Goal: Task Accomplishment & Management: Manage account settings

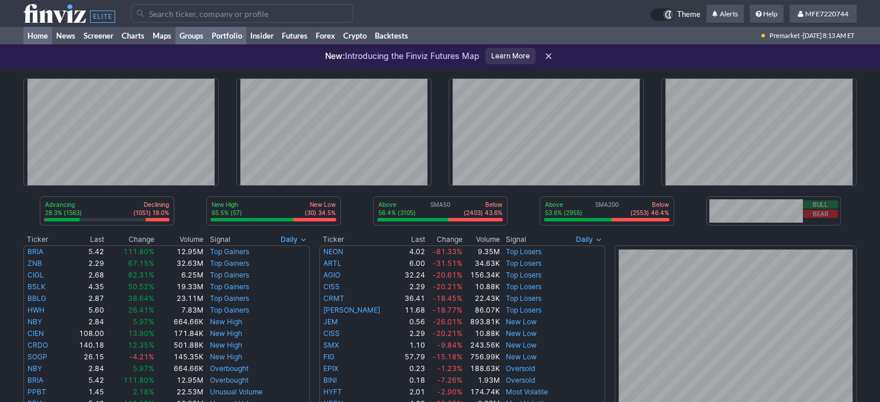
drag, startPoint x: 238, startPoint y: 37, endPoint x: 204, endPoint y: 43, distance: 35.1
click at [238, 37] on link "Portfolio" at bounding box center [227, 36] width 39 height 18
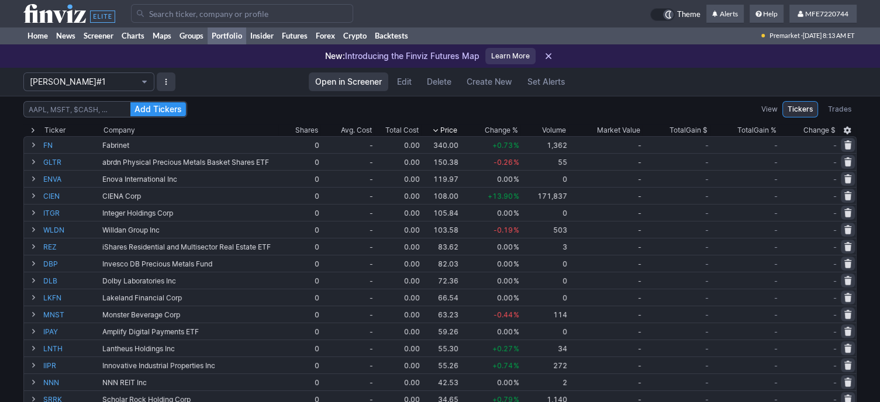
drag, startPoint x: 147, startPoint y: 84, endPoint x: 116, endPoint y: 109, distance: 39.5
click at [147, 84] on span "Portfolio" at bounding box center [144, 81] width 7 height 9
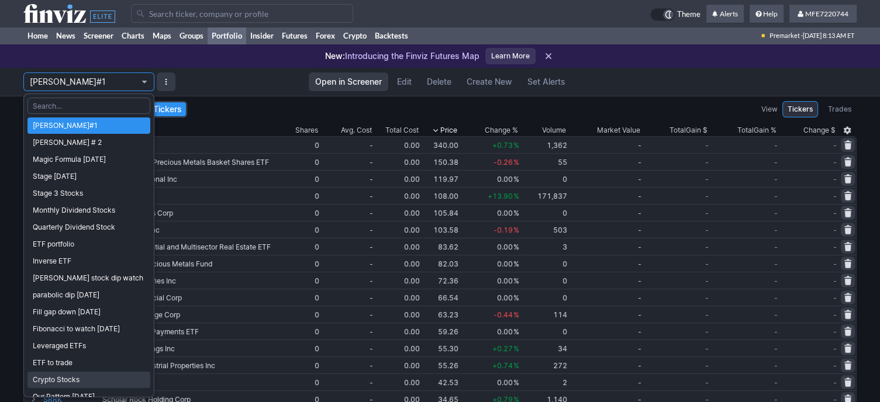
scroll to position [147, 0]
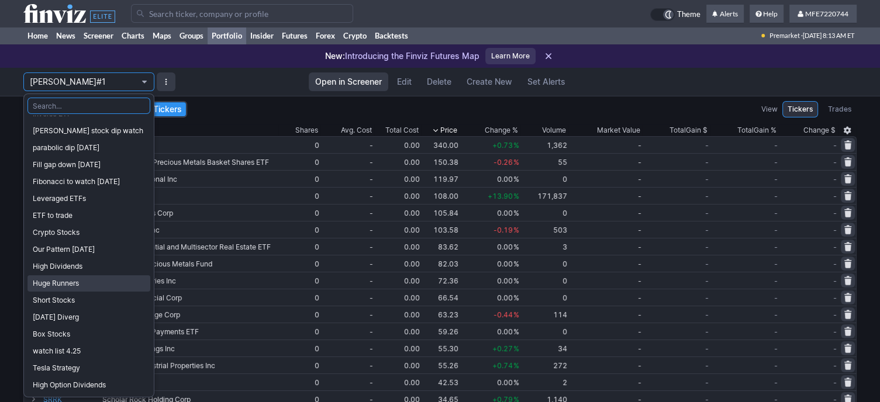
click at [71, 281] on span "Huge Runners" at bounding box center [89, 284] width 112 height 12
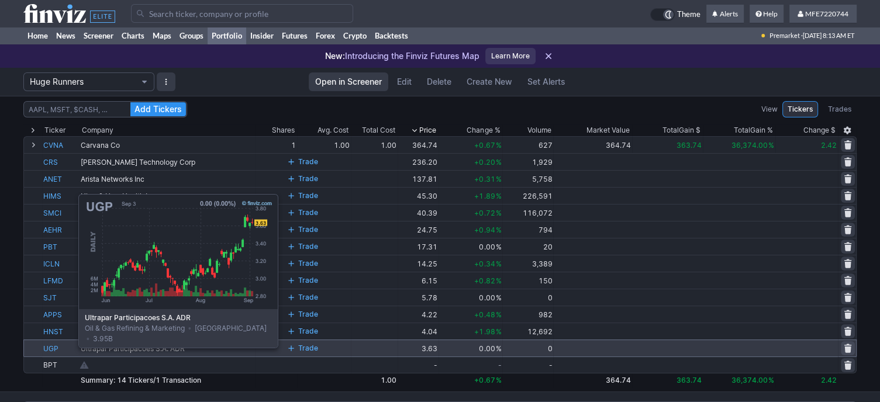
click at [49, 346] on link "UGP" at bounding box center [60, 348] width 35 height 16
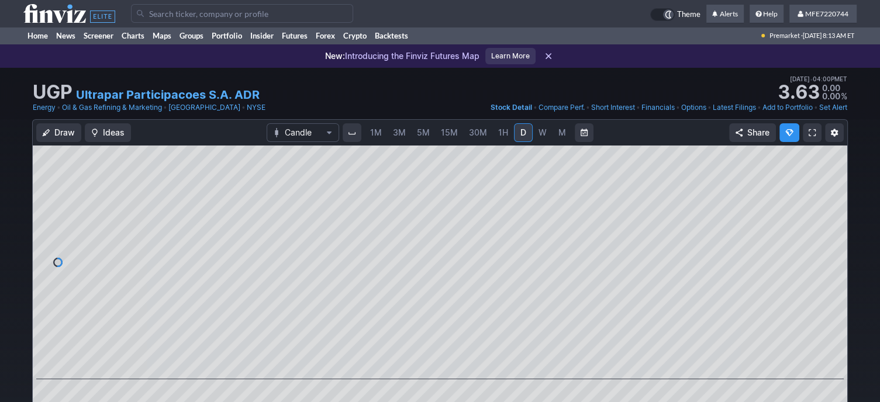
click at [560, 135] on span "M" at bounding box center [563, 133] width 8 height 10
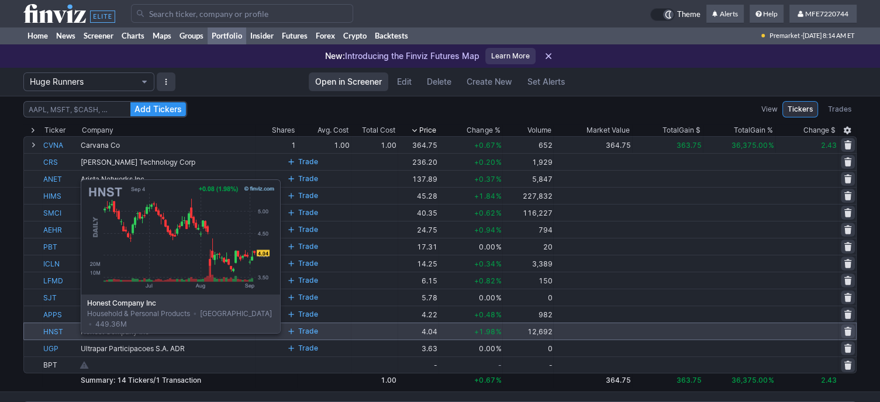
click at [51, 332] on link "HNST" at bounding box center [60, 332] width 35 height 16
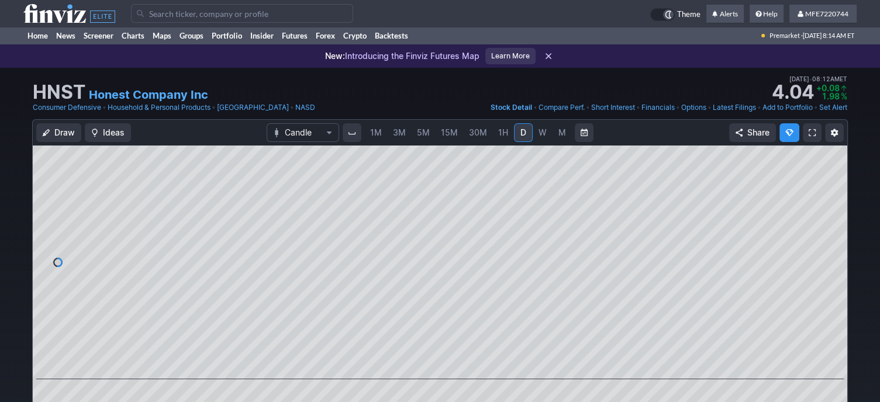
click at [559, 132] on span "M" at bounding box center [563, 133] width 8 height 10
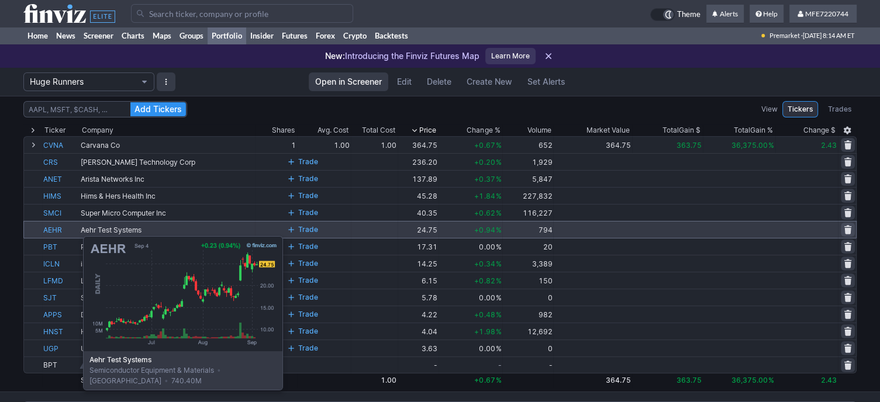
drag, startPoint x: 54, startPoint y: 223, endPoint x: 54, endPoint y: 230, distance: 7.0
click at [54, 230] on link "AEHR" at bounding box center [60, 230] width 35 height 16
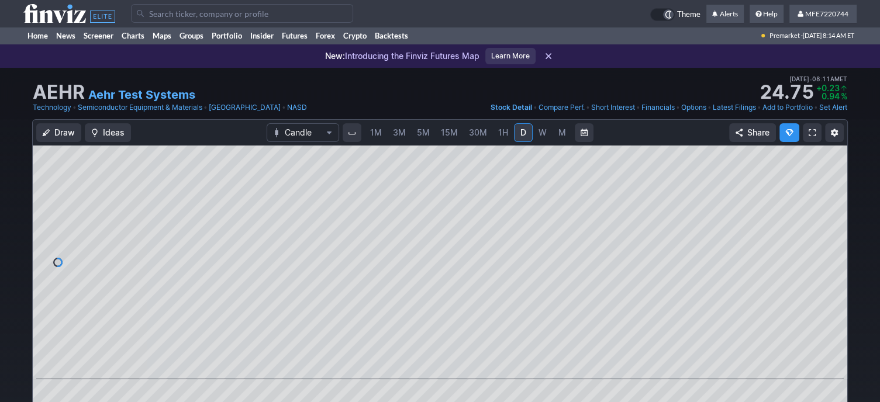
click at [558, 139] on link "M" at bounding box center [562, 132] width 19 height 19
click at [305, 16] on input "Search" at bounding box center [242, 13] width 222 height 19
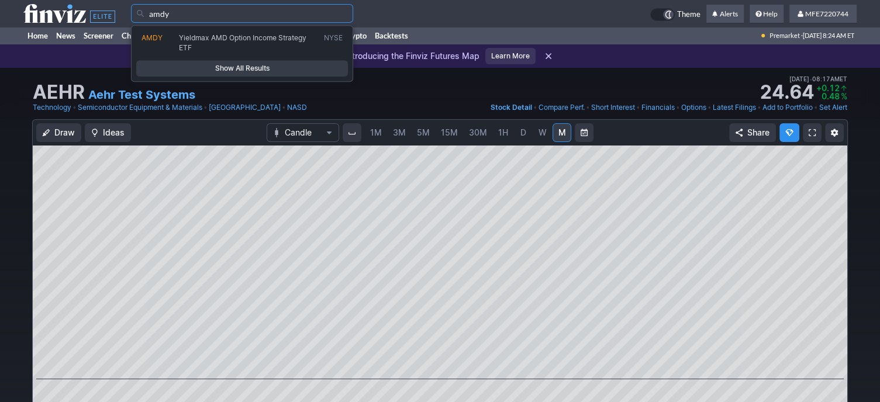
type input "amdy"
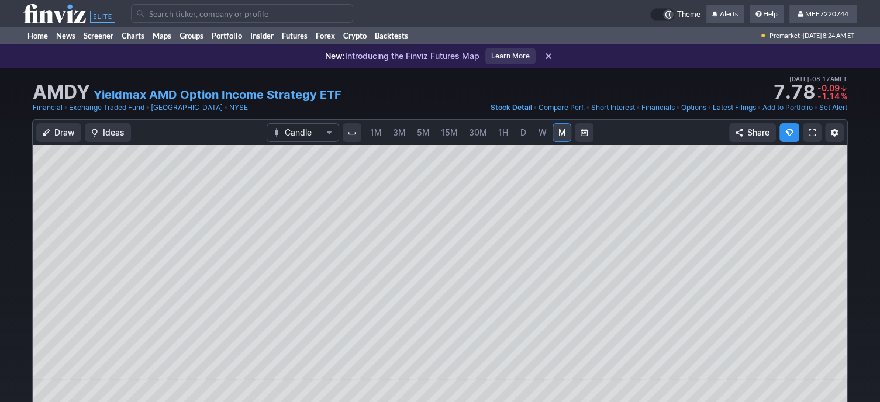
click at [521, 135] on span "D" at bounding box center [524, 133] width 6 height 10
click at [312, 15] on input "Search" at bounding box center [242, 13] width 222 height 19
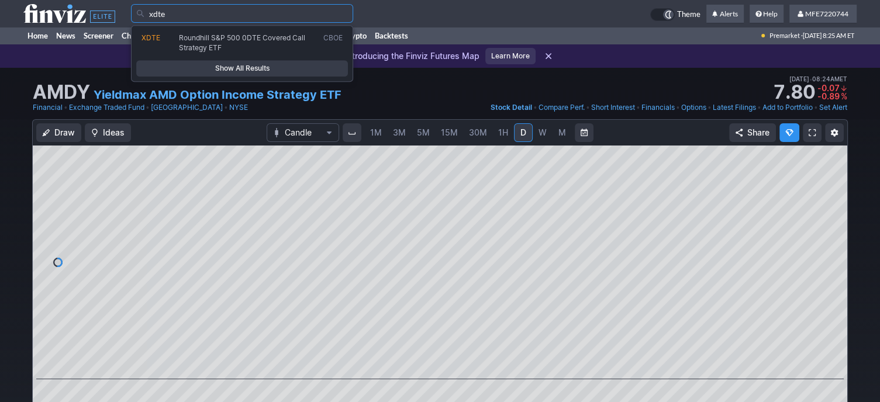
type input "xdte"
click at [302, 64] on span "Show All Results" at bounding box center [242, 69] width 201 height 12
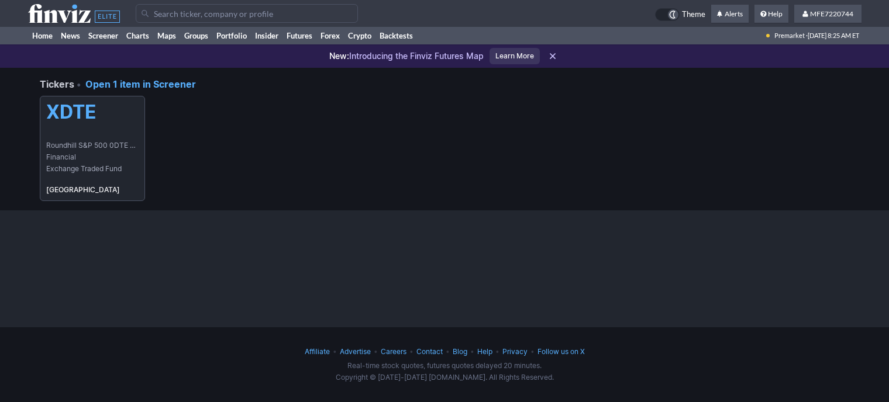
click at [99, 170] on span "Exchange Traded Fund" at bounding box center [92, 169] width 92 height 12
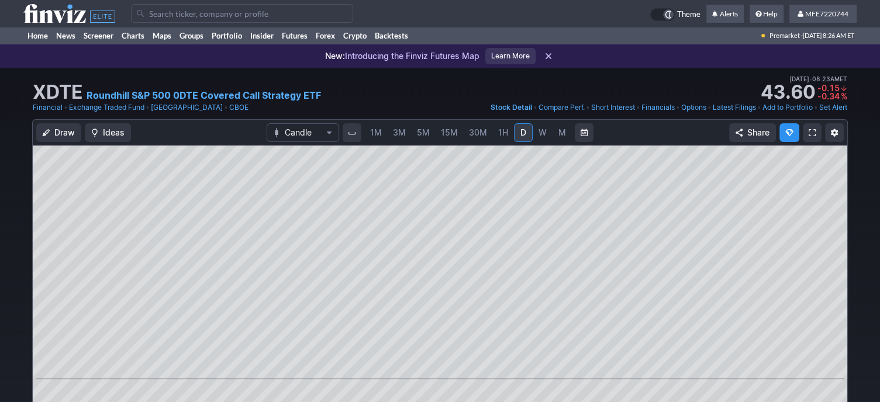
click at [167, 12] on input "Search" at bounding box center [242, 13] width 222 height 19
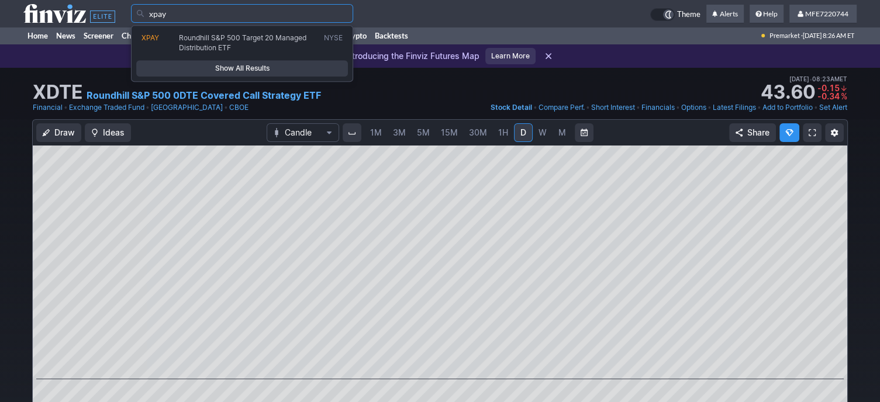
type input "xpay"
click at [229, 68] on span "Show All Results" at bounding box center [242, 69] width 201 height 12
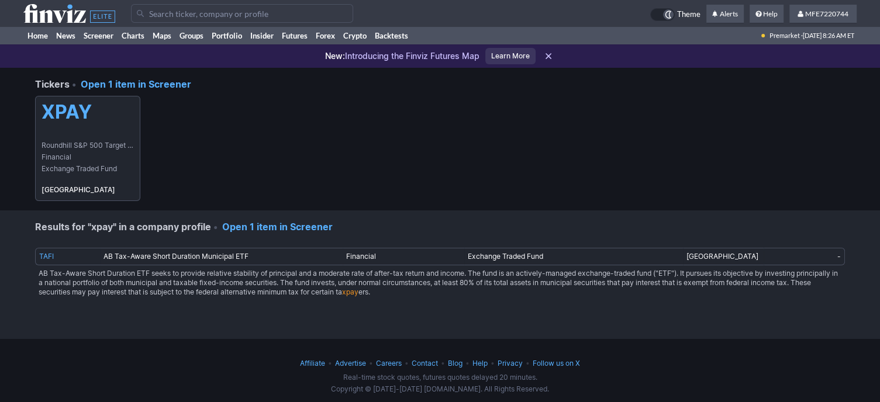
click at [90, 122] on h5 "XPAY" at bounding box center [88, 112] width 92 height 22
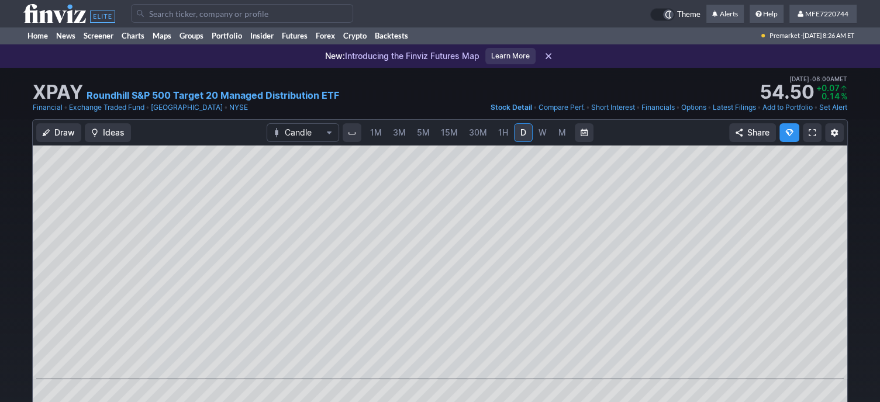
click at [247, 12] on input "Search" at bounding box center [242, 13] width 222 height 19
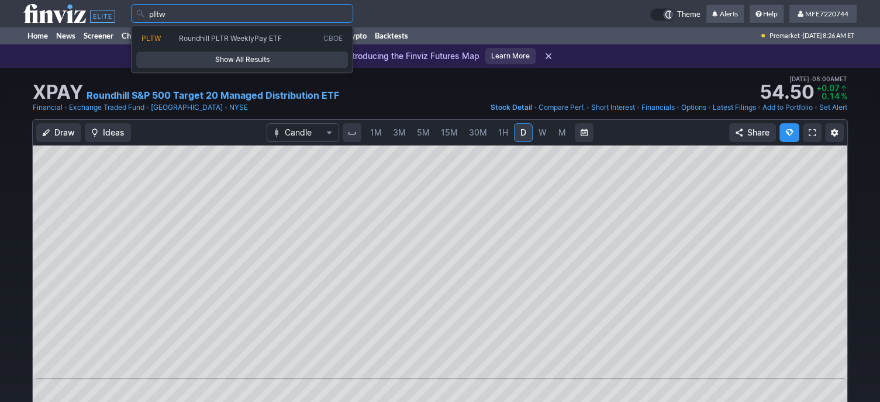
type input "pltw"
click at [232, 60] on span "Show All Results" at bounding box center [242, 60] width 201 height 12
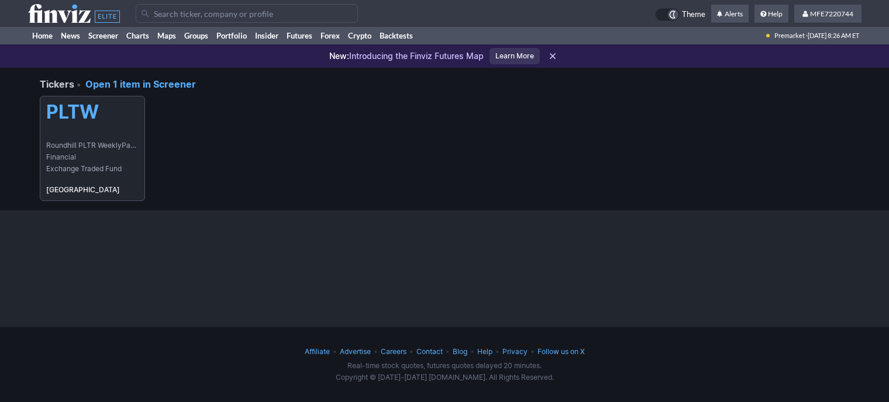
click at [94, 141] on span "Roundhill PLTR WeeklyPay ETF" at bounding box center [92, 146] width 92 height 12
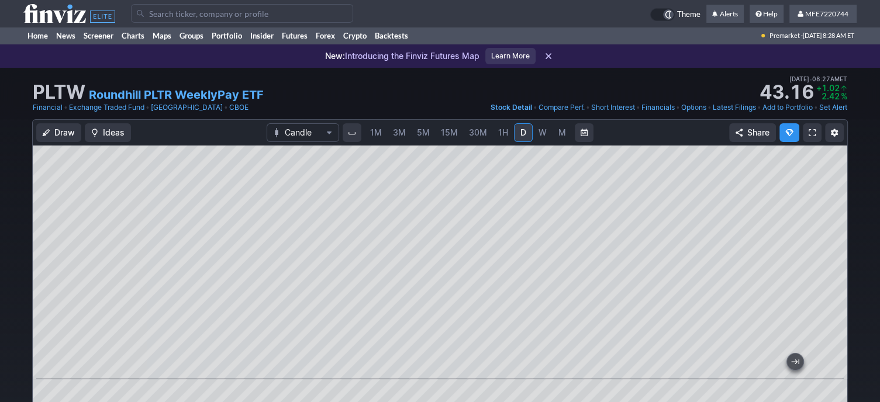
click at [797, 108] on link "Add to Portfolio" at bounding box center [788, 108] width 50 height 12
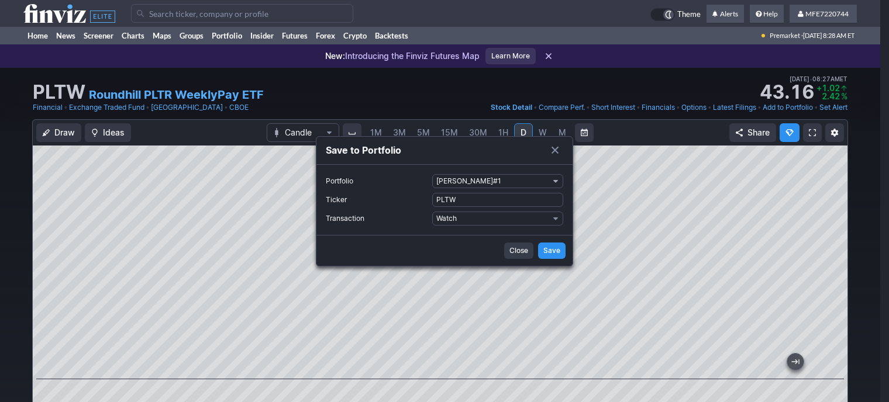
click at [554, 182] on span "Portfolio" at bounding box center [555, 181] width 7 height 9
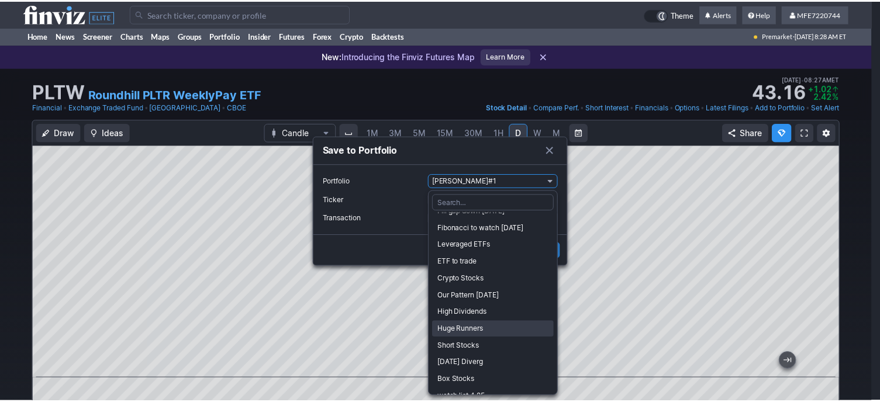
scroll to position [244, 0]
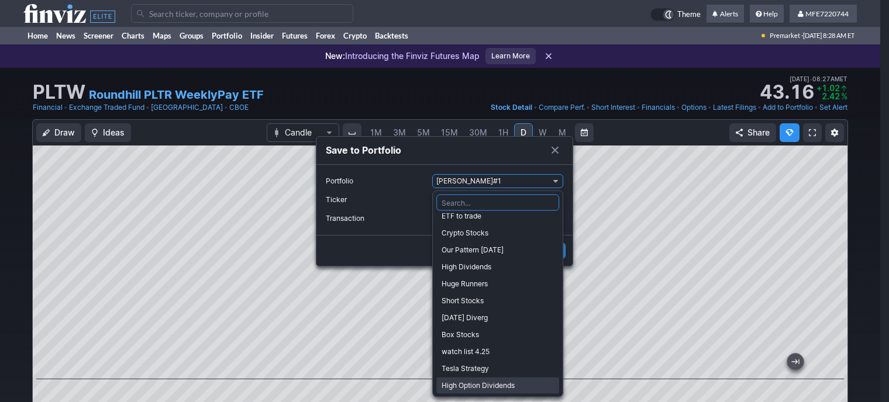
click at [480, 380] on span "High Option Dividends" at bounding box center [498, 386] width 112 height 12
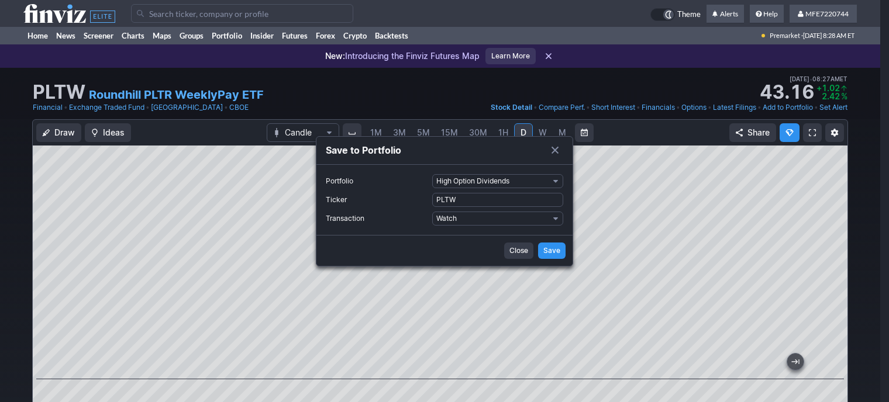
click at [552, 251] on span "Save" at bounding box center [551, 251] width 17 height 12
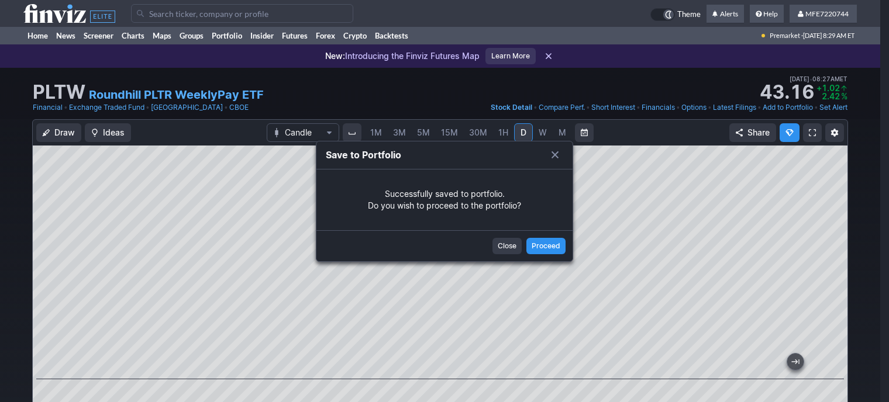
click at [501, 244] on span "Close" at bounding box center [507, 246] width 19 height 12
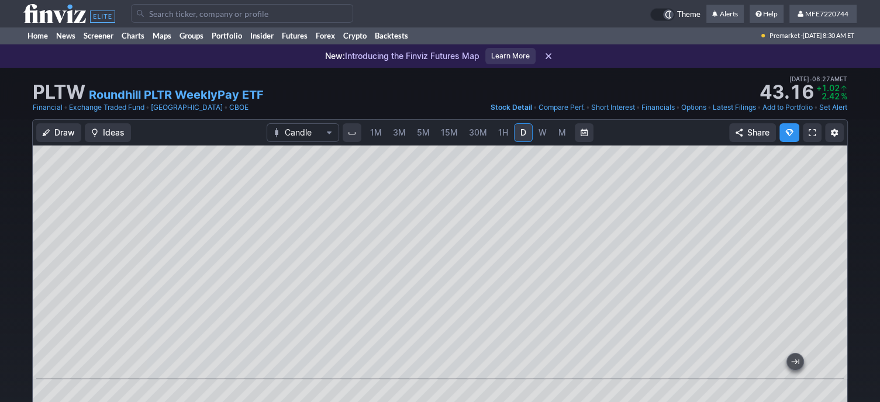
click at [225, 11] on input "Search" at bounding box center [242, 13] width 222 height 19
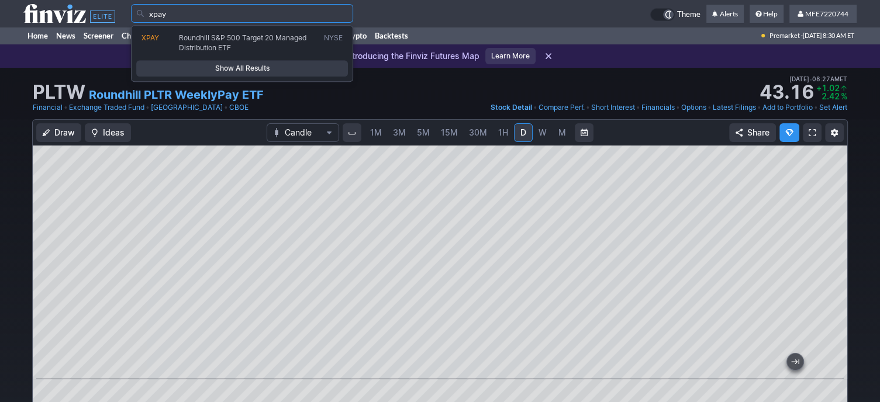
type input "xpay"
click at [318, 74] on link "Show All Results" at bounding box center [242, 68] width 212 height 16
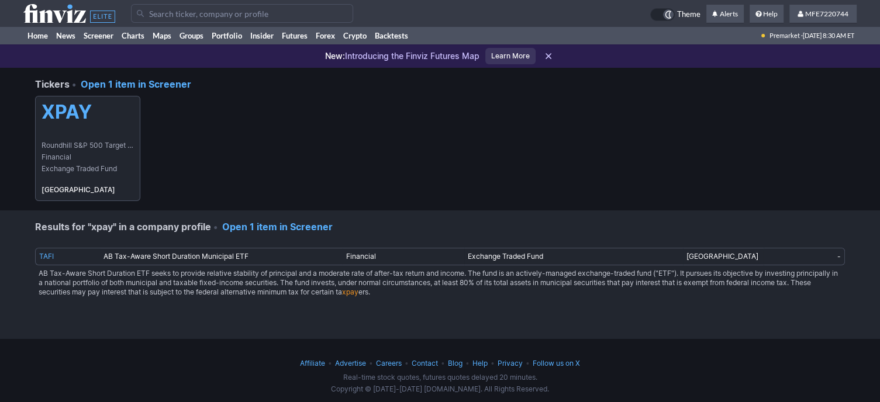
click at [49, 153] on span "Financial" at bounding box center [88, 158] width 92 height 12
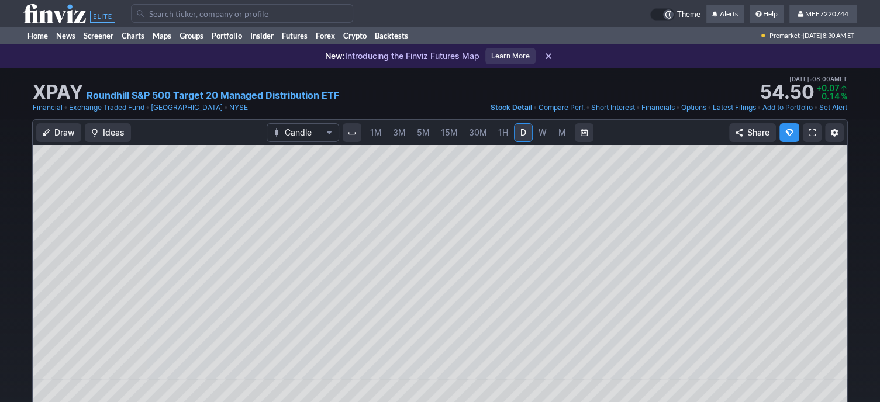
click at [281, 13] on input "Search" at bounding box center [242, 13] width 222 height 19
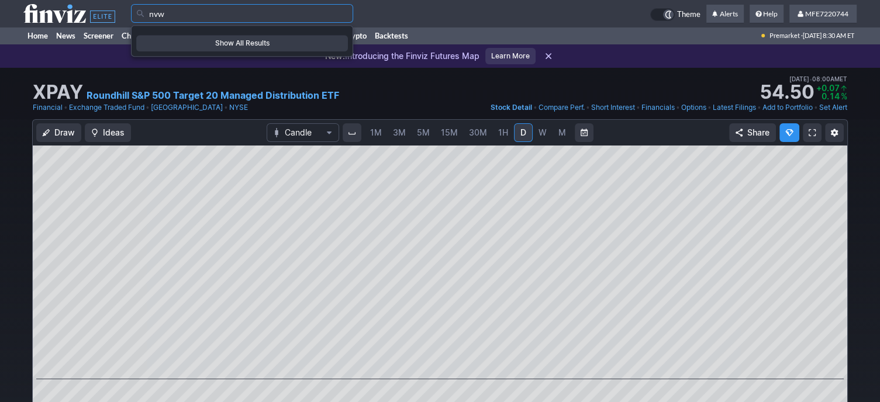
type input "nvw"
click at [226, 44] on span "Show All Results" at bounding box center [242, 43] width 201 height 12
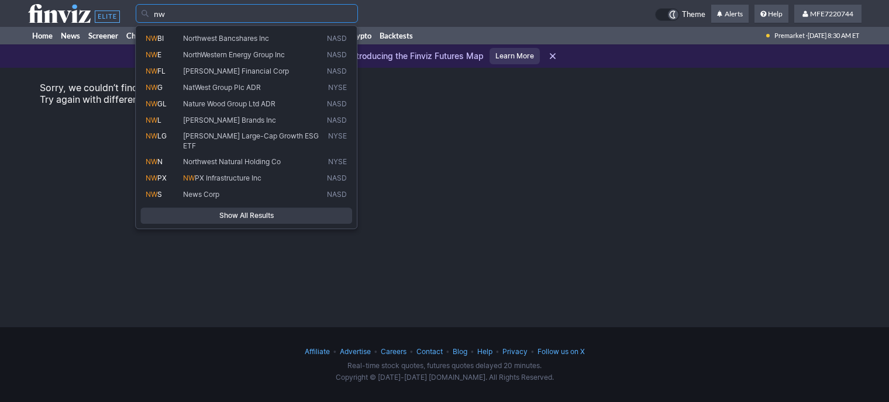
type input "n"
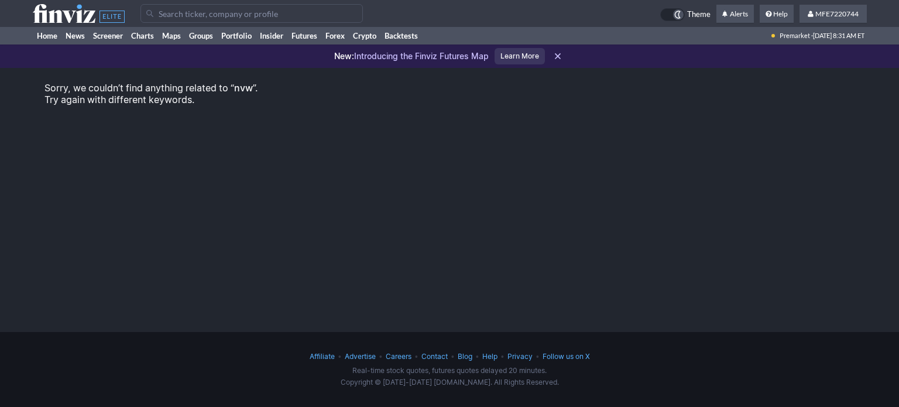
click at [345, 14] on input "Search" at bounding box center [251, 13] width 222 height 19
paste input "CHIPPY)"
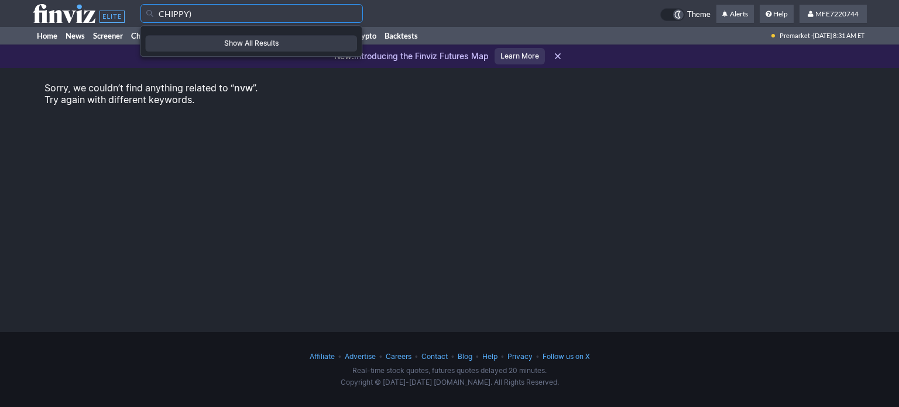
type input "CHIPPY)"
click at [238, 18] on input "CHIPPY)" at bounding box center [251, 13] width 222 height 19
type input "CHIPPY"
click at [216, 14] on input "CHIPPY)" at bounding box center [251, 13] width 222 height 19
click at [253, 13] on input "CHIPPY" at bounding box center [251, 13] width 222 height 19
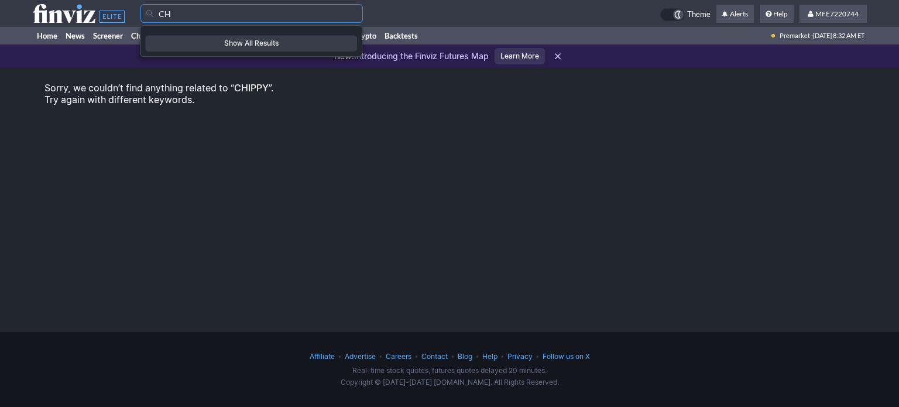
type input "C"
type input "schd"
click at [274, 53] on link "Show All Results" at bounding box center [251, 59] width 212 height 16
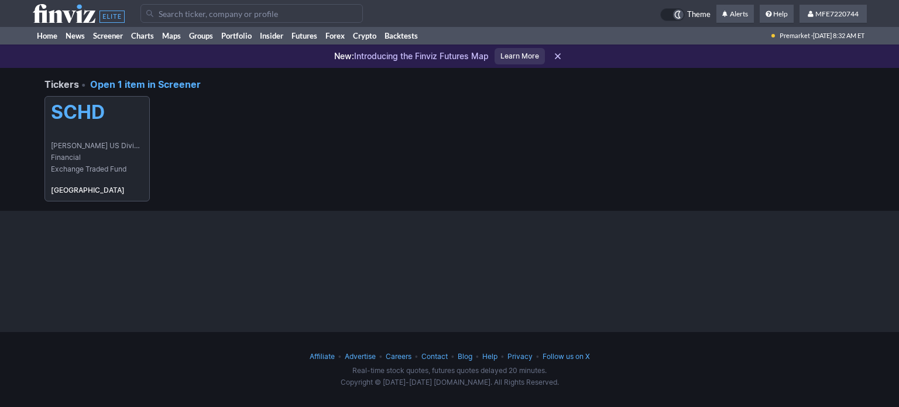
click at [117, 146] on span "[PERSON_NAME] US Dividend Equity ETF" at bounding box center [97, 146] width 92 height 12
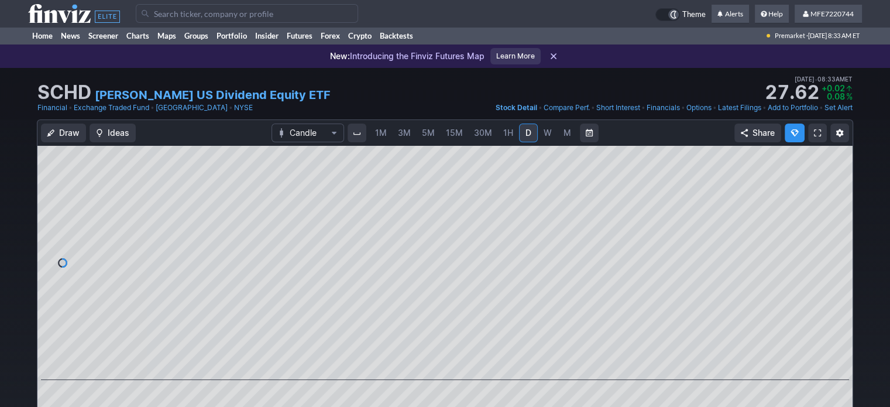
click at [327, 14] on input "Search" at bounding box center [247, 13] width 222 height 19
paste input "XDTE"
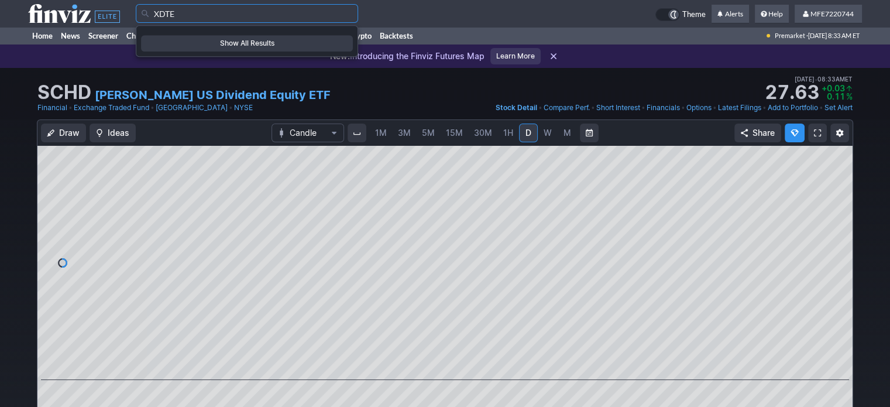
type input "XDTE"
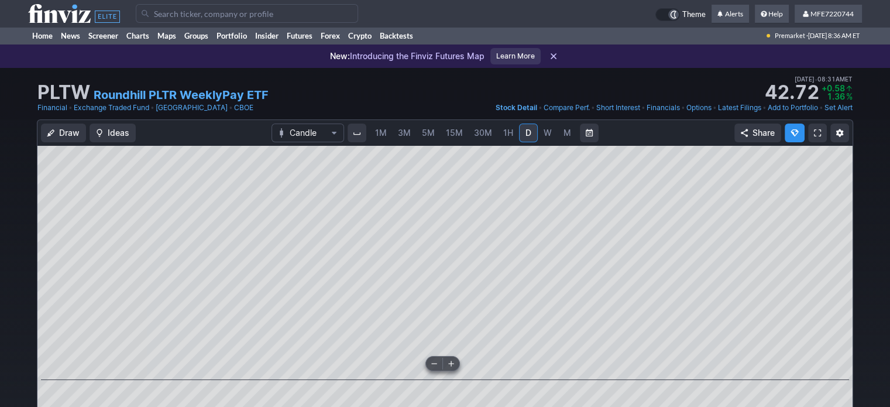
scroll to position [234, 0]
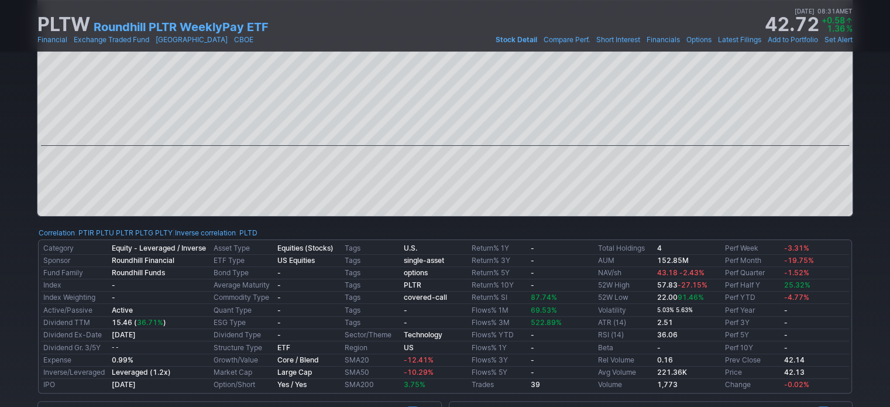
click at [155, 322] on span "36.71%" at bounding box center [150, 322] width 26 height 9
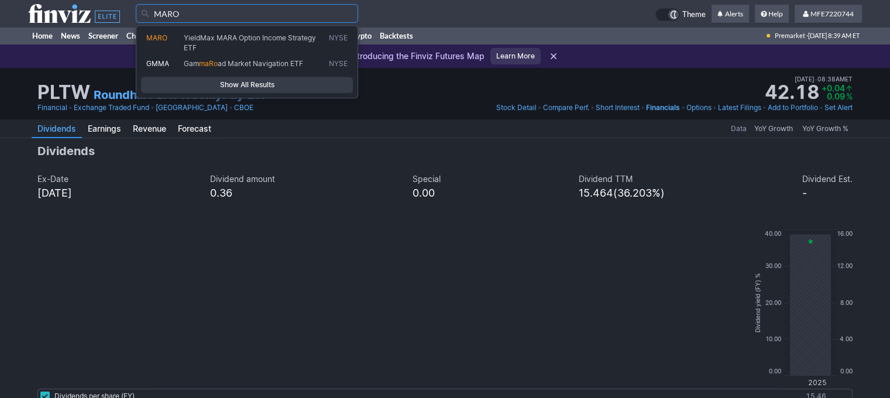
type input "MARO"
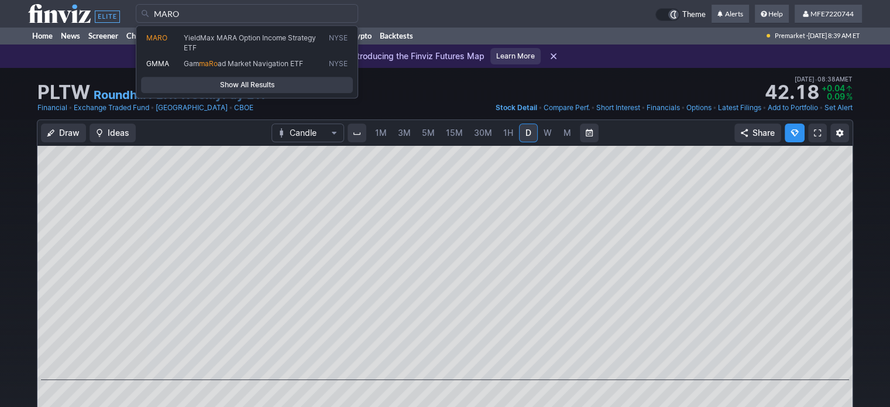
type input "MARO"
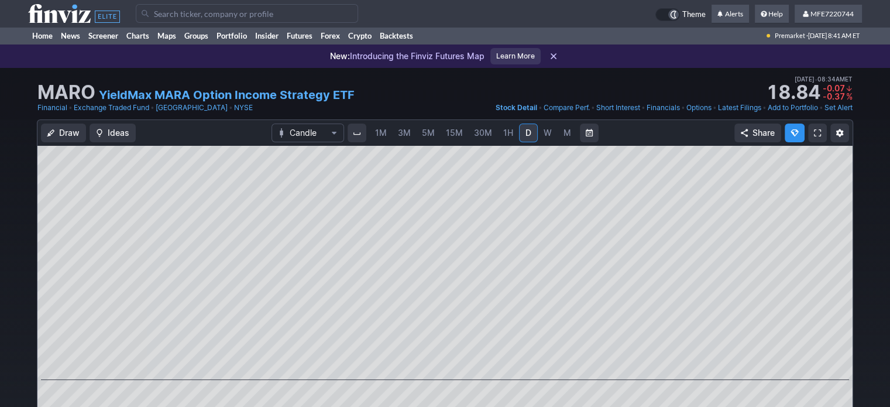
click at [262, 14] on input "Search" at bounding box center [247, 13] width 222 height 19
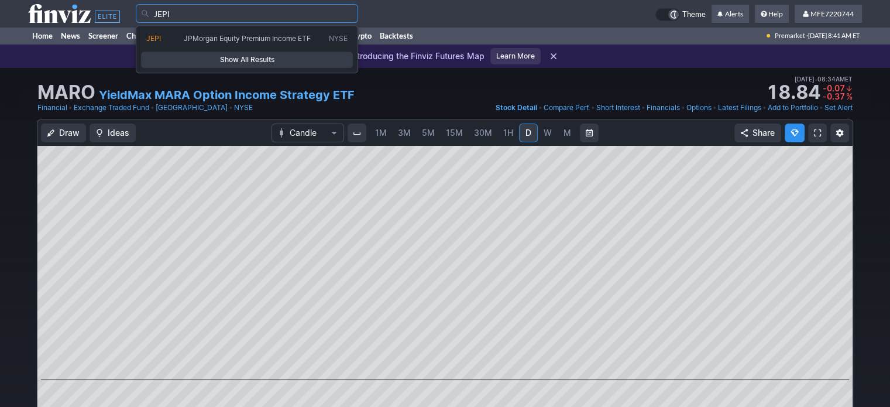
type input "JEPI"
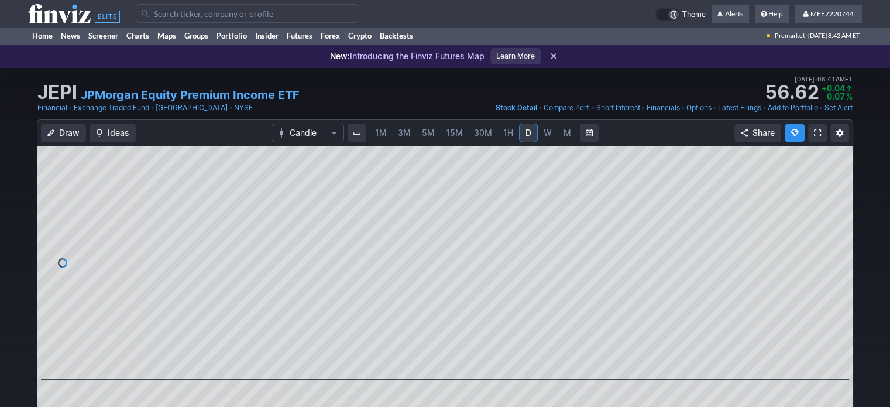
click at [237, 13] on input "Search" at bounding box center [247, 13] width 222 height 19
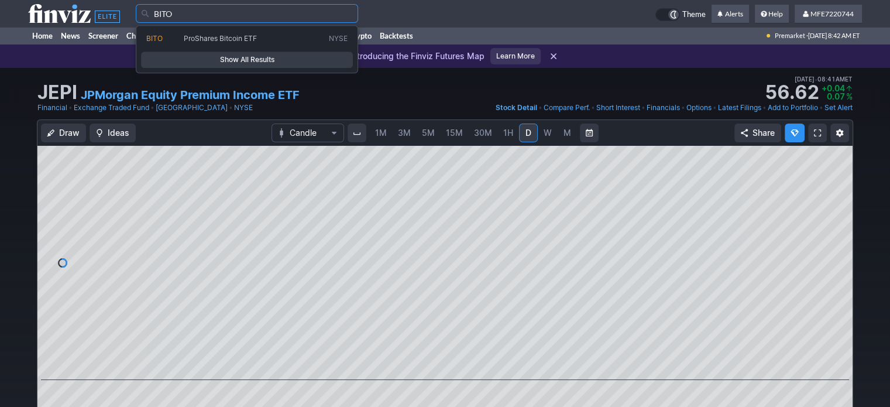
type input "BITO"
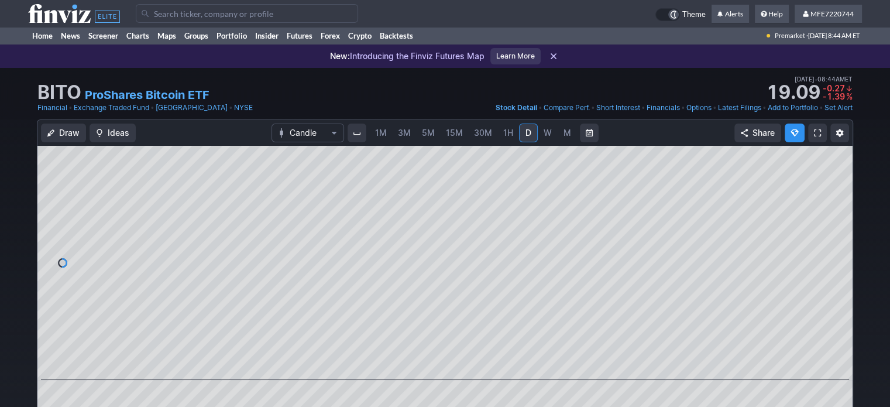
click at [273, 14] on input "Search" at bounding box center [247, 13] width 222 height 19
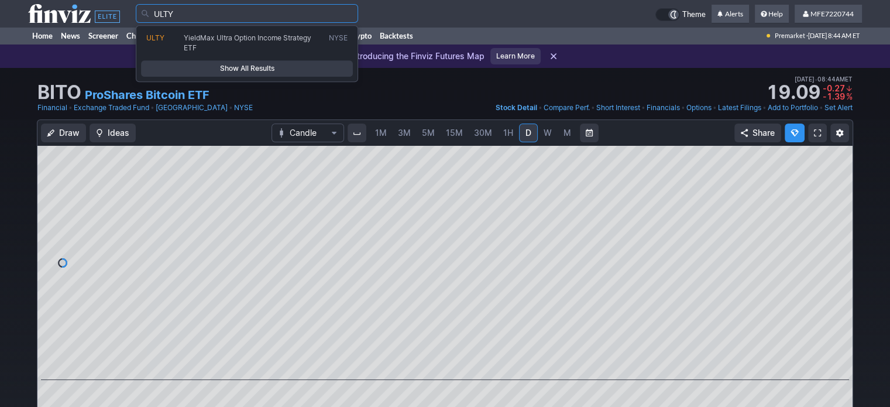
type input "ULTY"
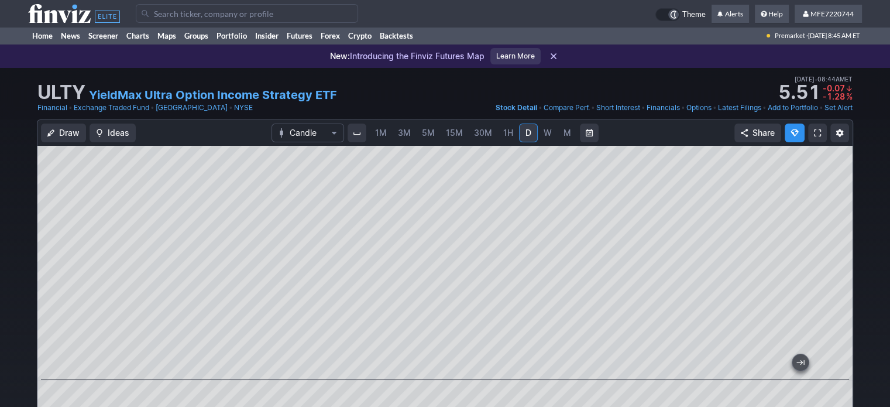
click at [432, 357] on button at bounding box center [434, 363] width 16 height 14
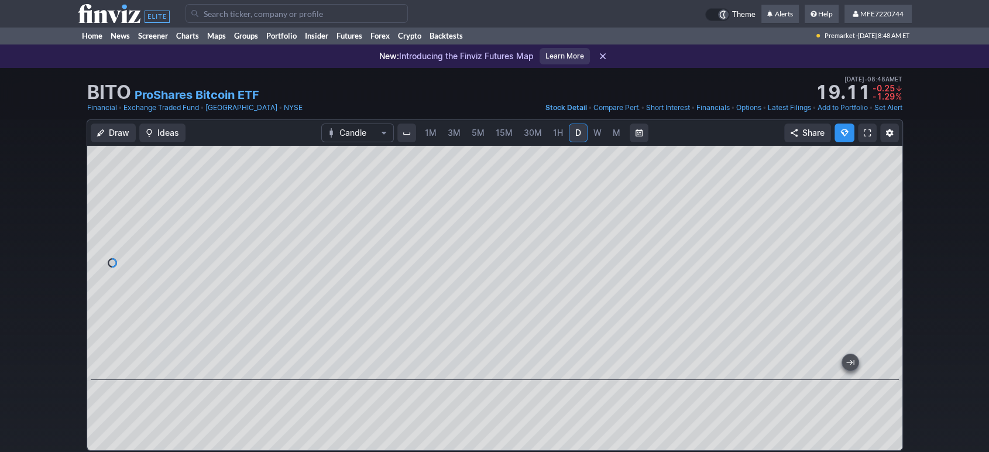
click at [284, 12] on input "Search" at bounding box center [296, 13] width 222 height 19
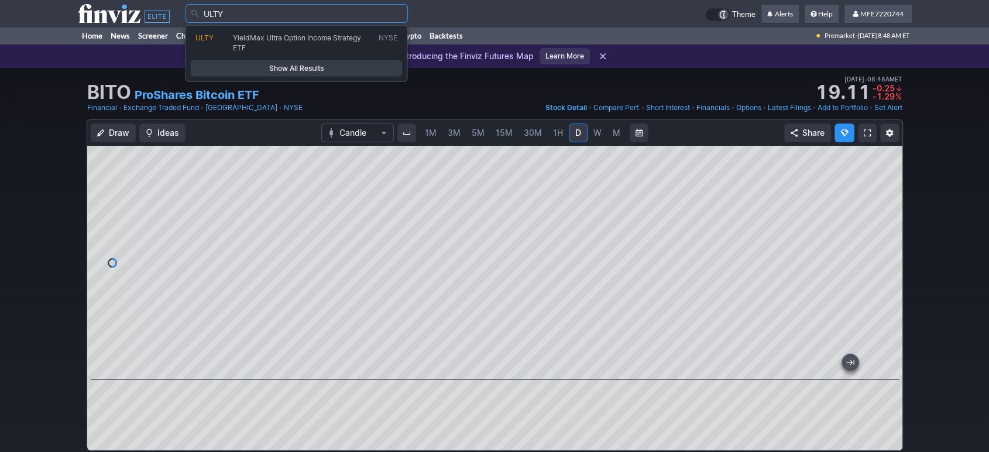
type input "ULTY"
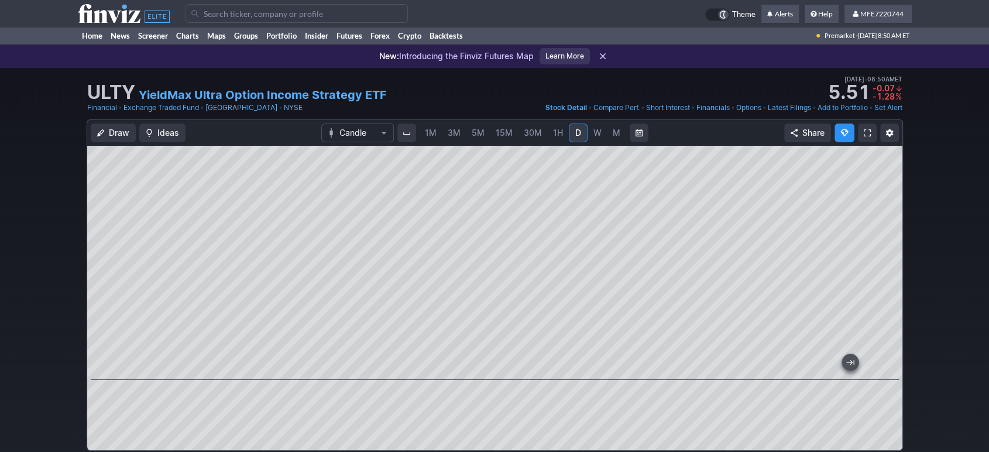
click at [290, 13] on input "Search" at bounding box center [296, 13] width 222 height 19
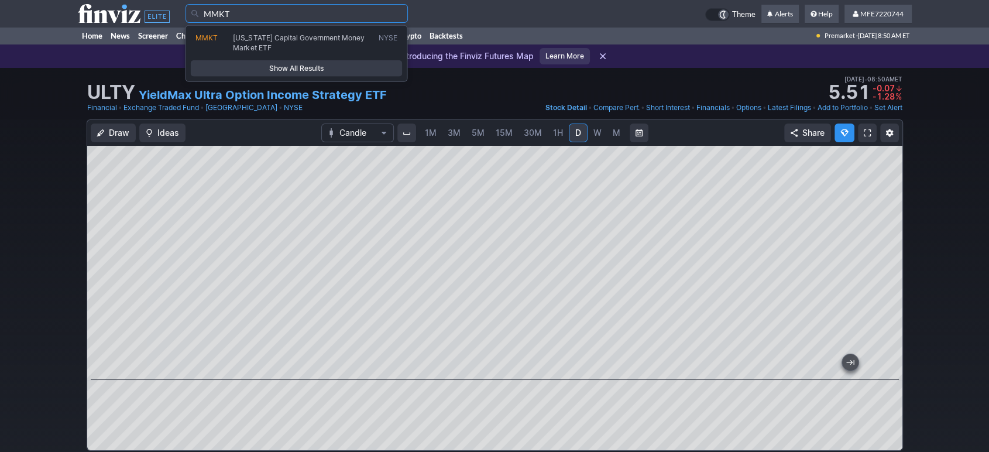
type input "MMKT"
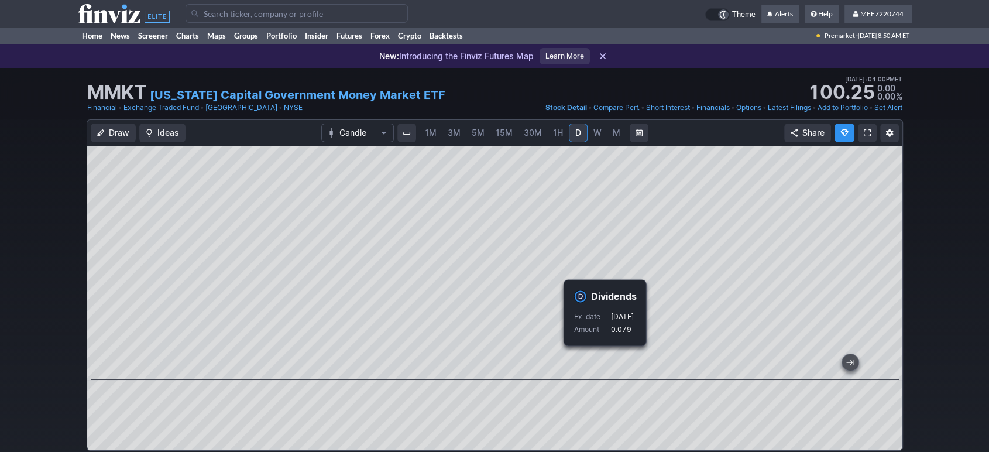
click at [372, 11] on input "Search" at bounding box center [296, 13] width 222 height 19
click at [365, 15] on input "Search" at bounding box center [296, 13] width 222 height 19
click at [342, 16] on input "Search" at bounding box center [296, 13] width 222 height 19
click at [297, 13] on input "Search" at bounding box center [296, 13] width 222 height 19
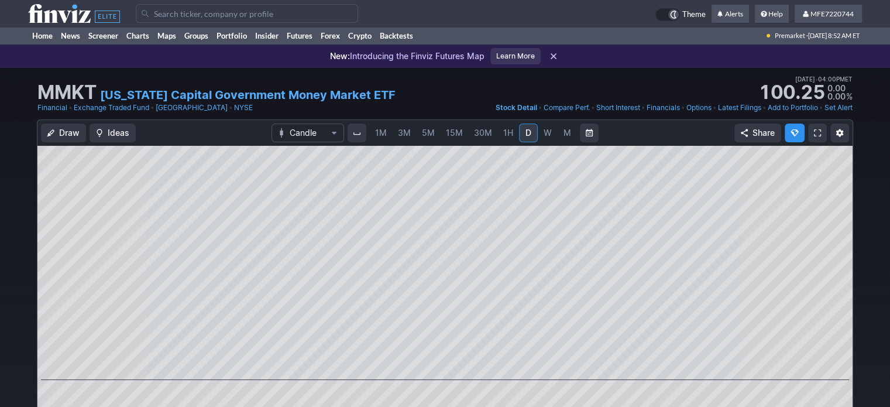
paste input "QDTE"
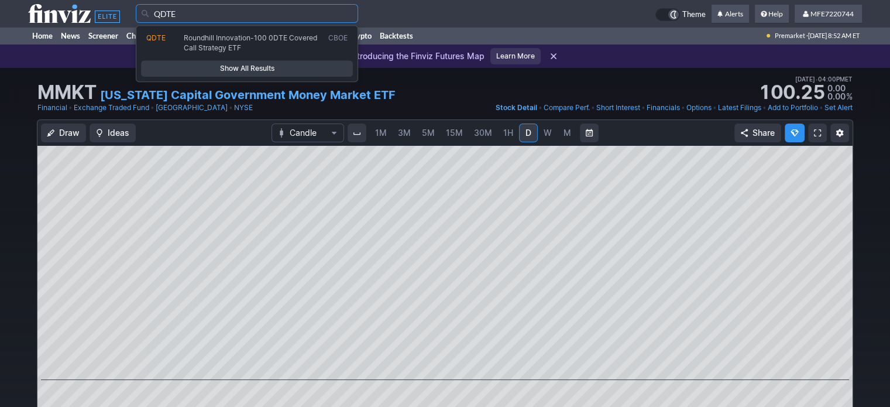
type input "QDTE"
click at [263, 70] on span "Show All Results" at bounding box center [246, 69] width 201 height 12
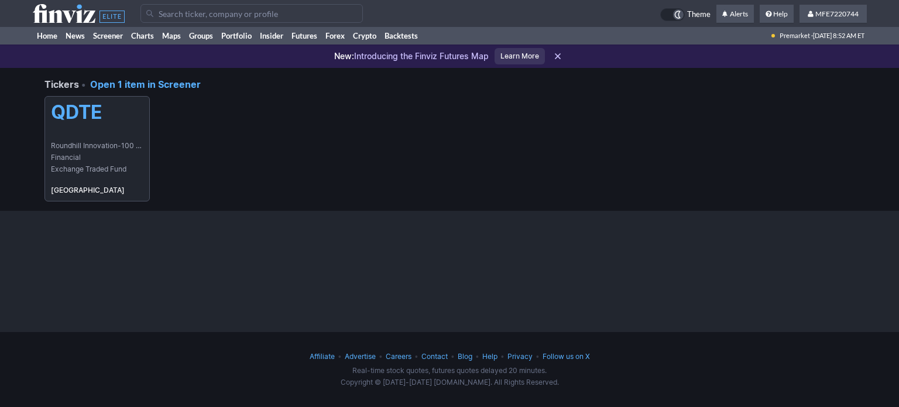
click at [91, 154] on span "Financial" at bounding box center [97, 158] width 92 height 12
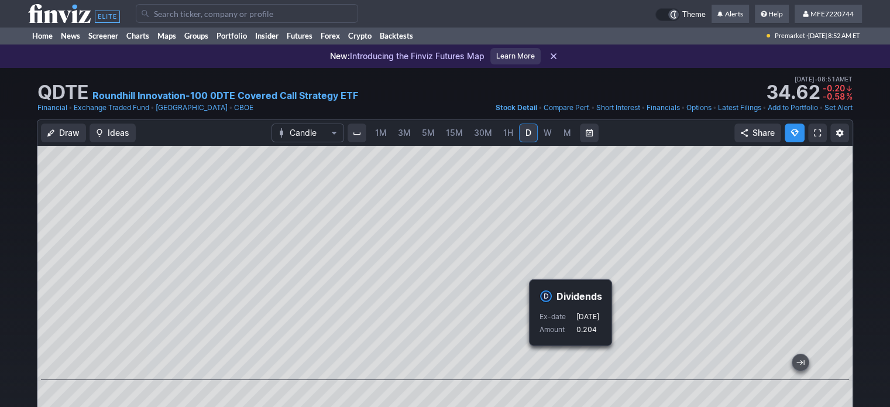
click at [787, 109] on link "Add to Portfolio" at bounding box center [793, 108] width 50 height 12
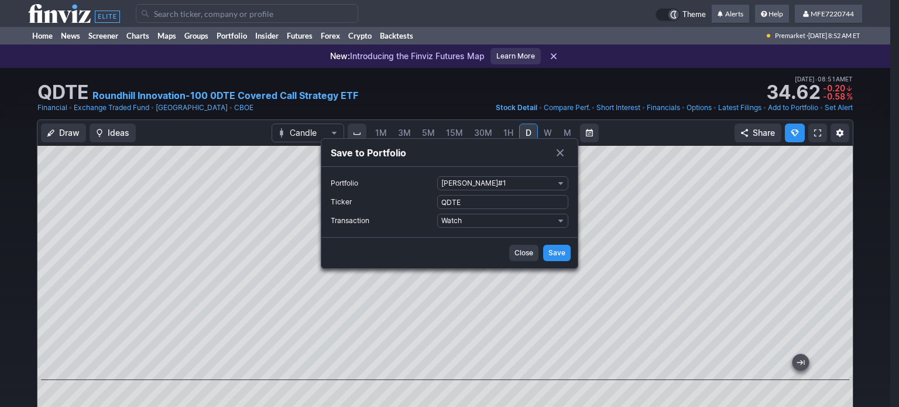
drag, startPoint x: 561, startPoint y: 184, endPoint x: 552, endPoint y: 190, distance: 10.5
click at [561, 184] on span "Portfolio" at bounding box center [560, 182] width 7 height 9
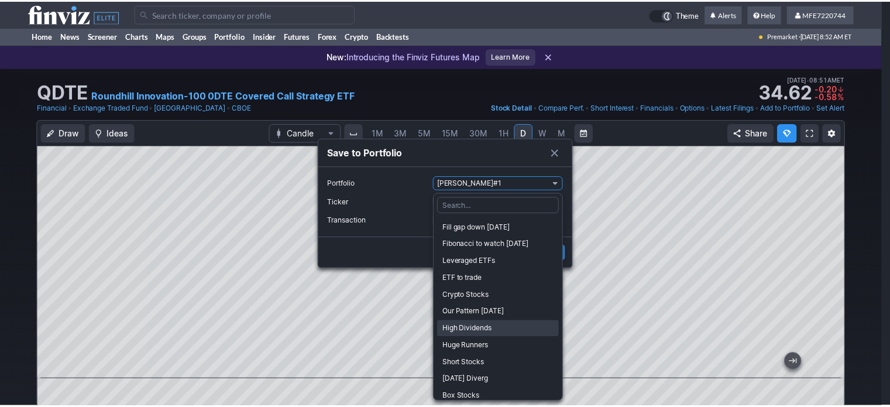
scroll to position [242, 0]
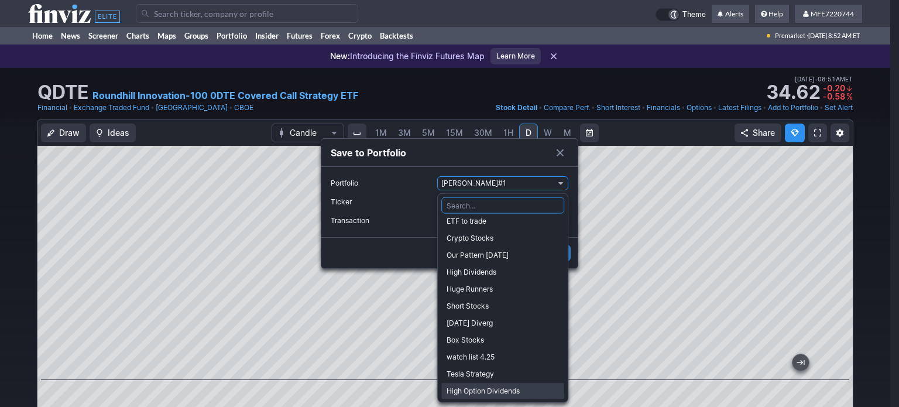
click at [483, 392] on span "High Option Dividends" at bounding box center [502, 391] width 112 height 12
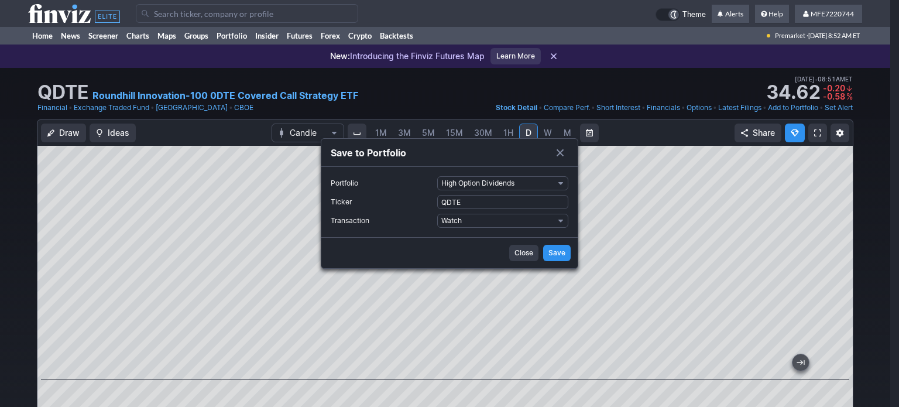
click at [558, 252] on span "Save" at bounding box center [556, 253] width 17 height 12
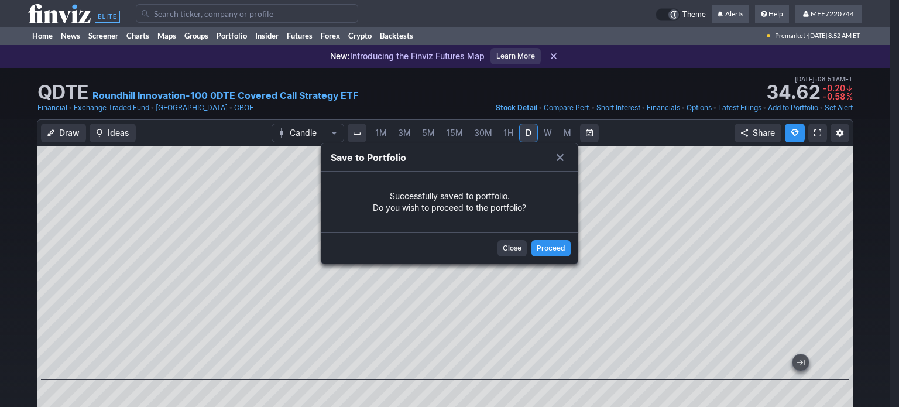
drag, startPoint x: 510, startPoint y: 252, endPoint x: 498, endPoint y: 253, distance: 11.7
click at [510, 252] on span "Close" at bounding box center [512, 248] width 19 height 12
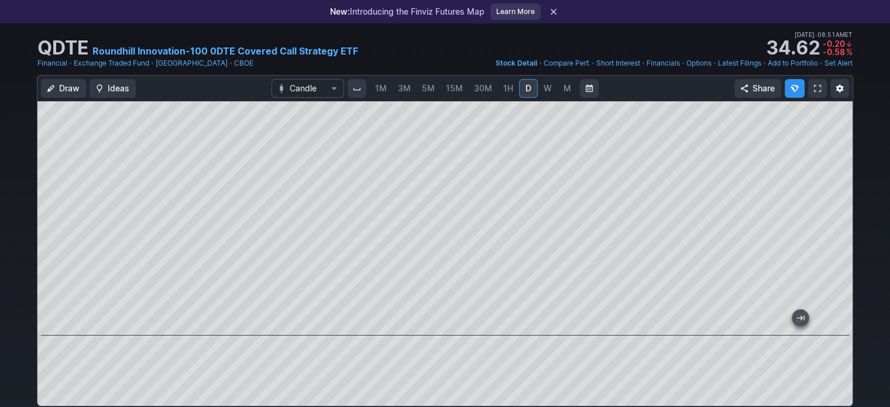
scroll to position [0, 0]
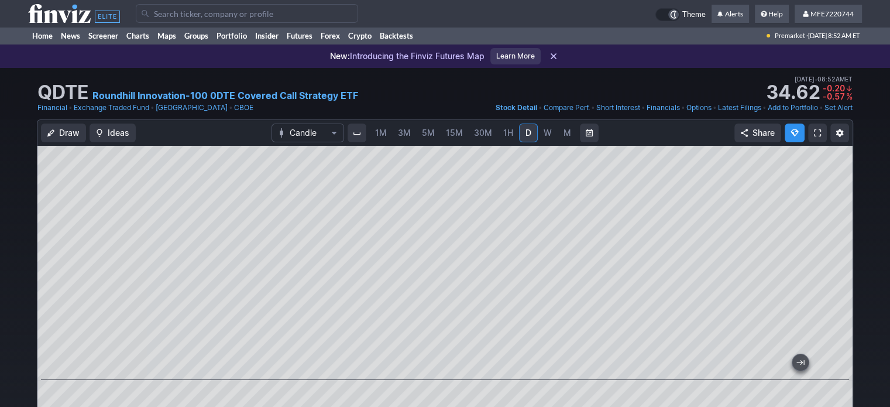
click at [275, 16] on input "Search" at bounding box center [247, 13] width 222 height 19
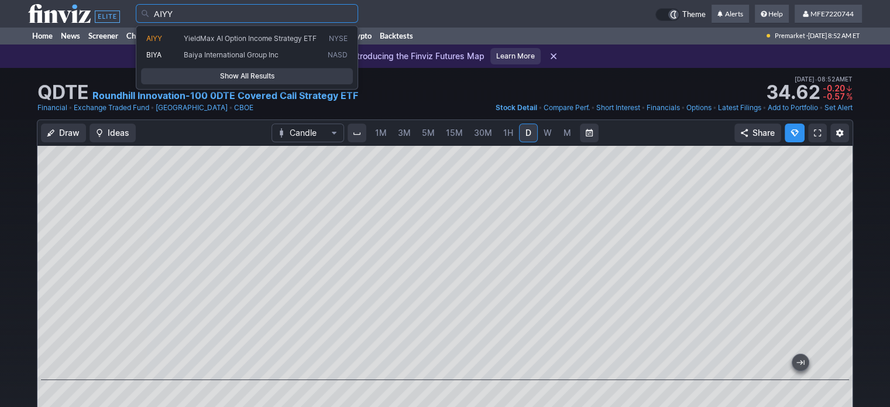
type input "AIYY"
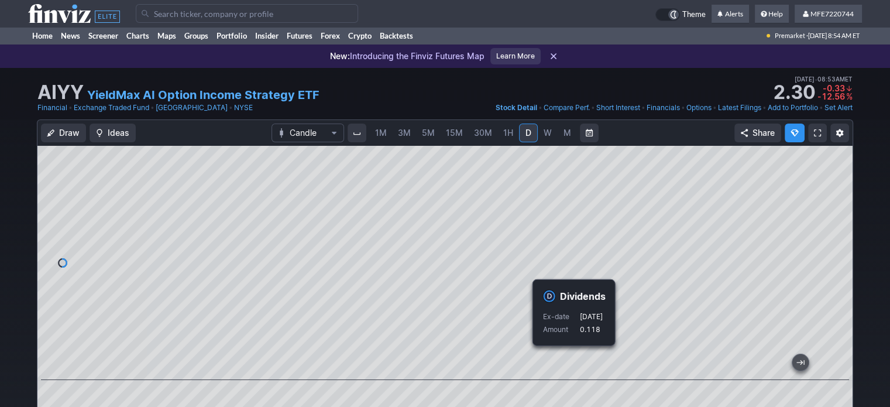
drag, startPoint x: 218, startPoint y: 11, endPoint x: 213, endPoint y: 0, distance: 12.1
click at [218, 11] on input "Search" at bounding box center [247, 13] width 222 height 19
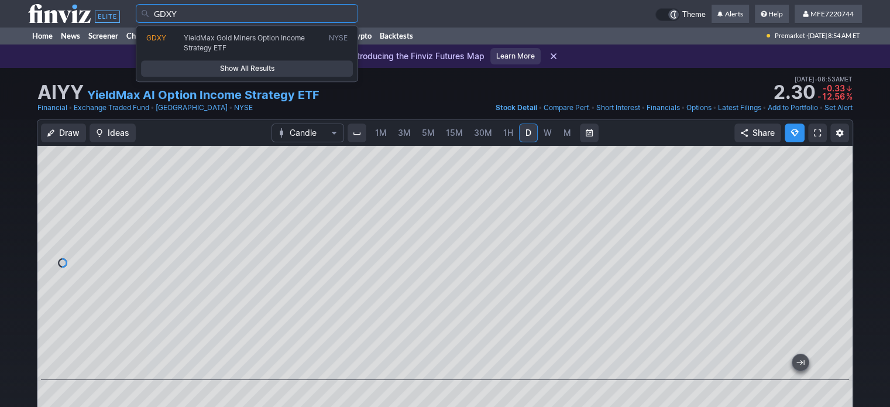
type input "GDXY"
click at [257, 66] on span "Show All Results" at bounding box center [246, 69] width 201 height 12
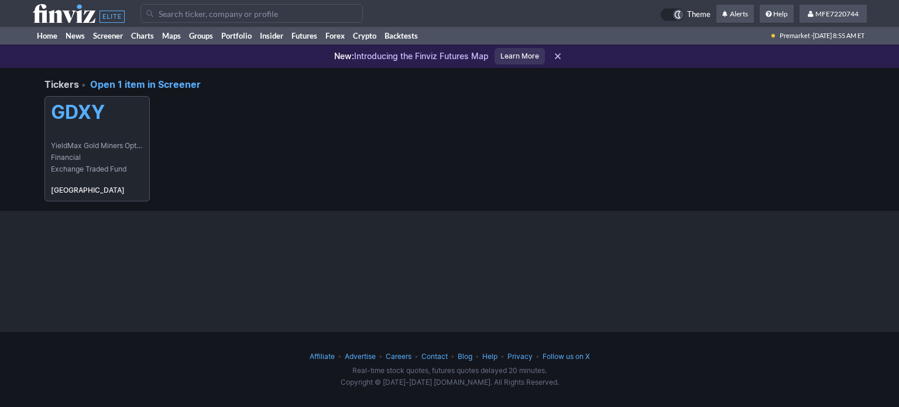
click at [94, 135] on link "GDXY YieldMax Gold Miners Option Income Strategy ETF Financial Exchange Traded …" at bounding box center [96, 148] width 105 height 105
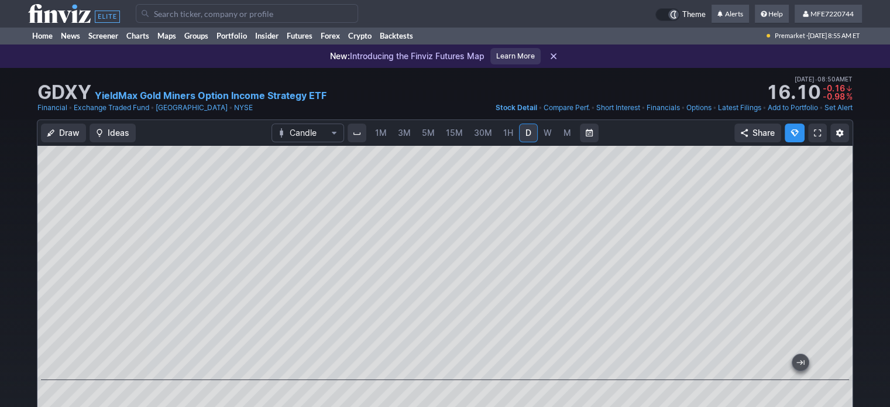
click at [268, 11] on input "Search" at bounding box center [247, 13] width 222 height 19
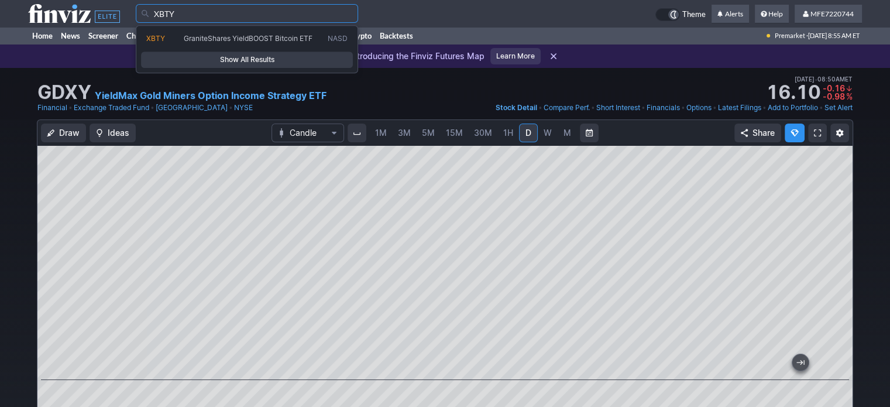
type input "XBTY"
drag, startPoint x: 257, startPoint y: 68, endPoint x: 253, endPoint y: 63, distance: 6.8
click at [256, 67] on div "XBTY GraniteShares YieldBOOST Bitcoin ETF NASD Show All Results" at bounding box center [247, 49] width 222 height 48
click at [253, 60] on span "Show All Results" at bounding box center [246, 60] width 201 height 12
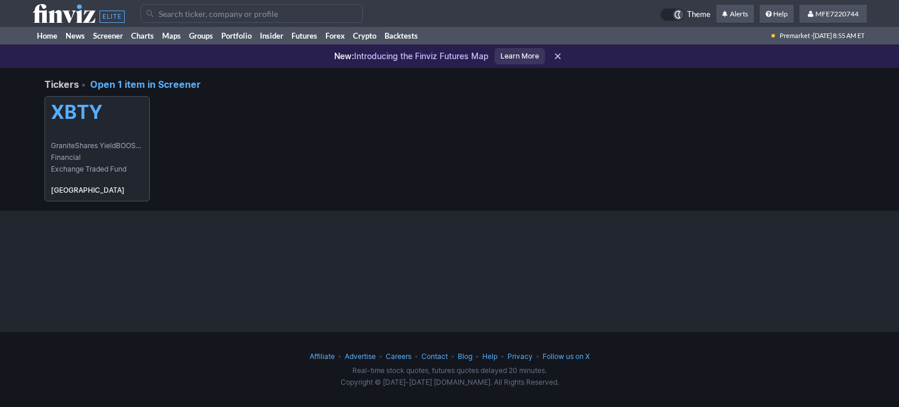
click at [79, 138] on link "XBTY GraniteShares YieldBOOST Bitcoin ETF Financial Exchange Traded Fund [GEOGR…" at bounding box center [96, 148] width 105 height 105
click at [79, 139] on link "XBTY GraniteShares YieldBOOST Bitcoin ETF Financial Exchange Traded Fund [GEOGR…" at bounding box center [96, 148] width 105 height 105
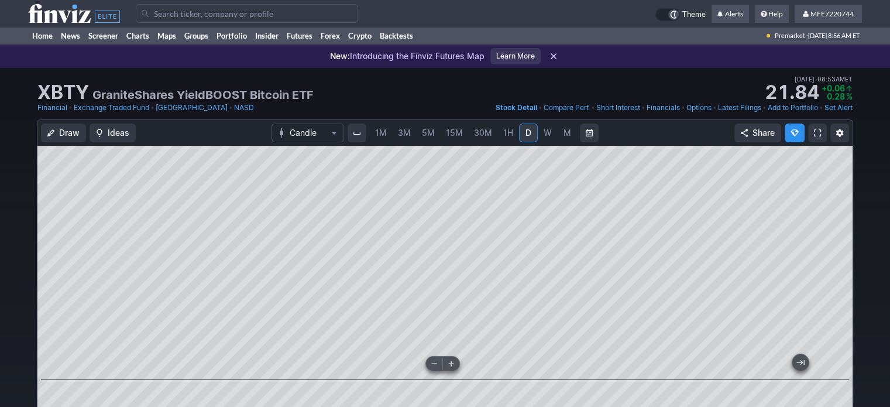
click at [456, 356] on div at bounding box center [442, 363] width 35 height 15
click at [804, 108] on link "Add to Portfolio" at bounding box center [793, 108] width 50 height 12
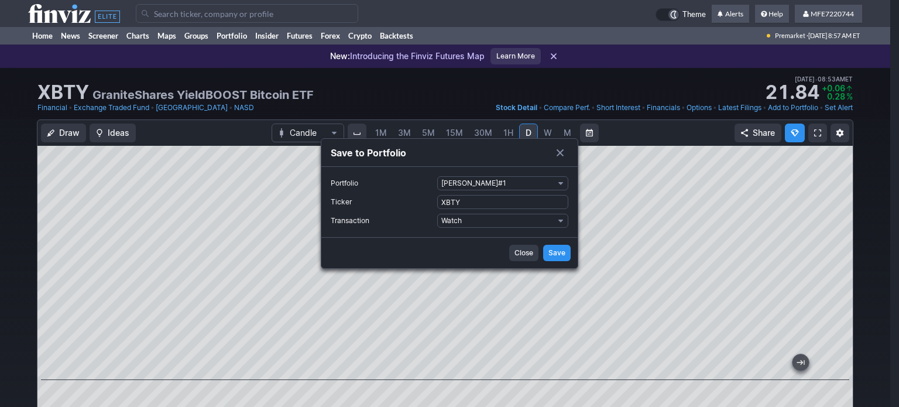
drag, startPoint x: 560, startPoint y: 185, endPoint x: 537, endPoint y: 190, distance: 23.8
click at [560, 185] on span "Portfolio" at bounding box center [560, 182] width 7 height 9
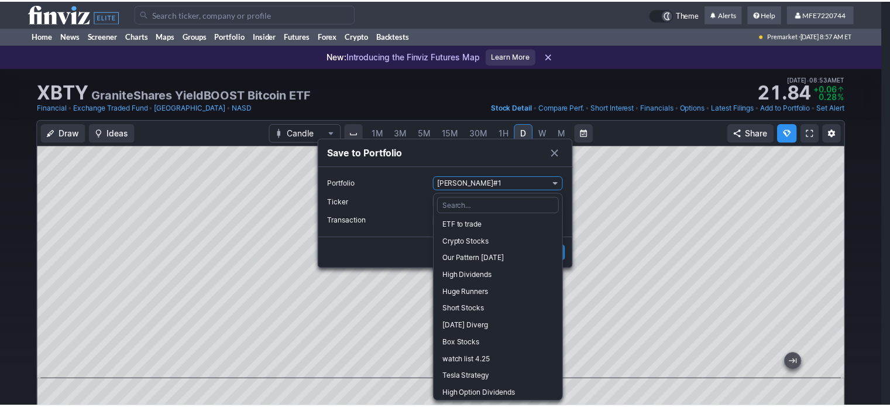
scroll to position [242, 0]
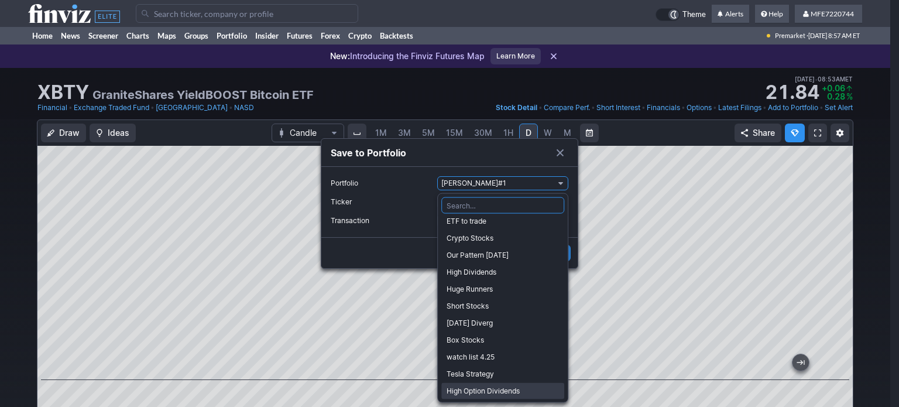
click at [474, 390] on span "High Option Dividends" at bounding box center [502, 391] width 112 height 12
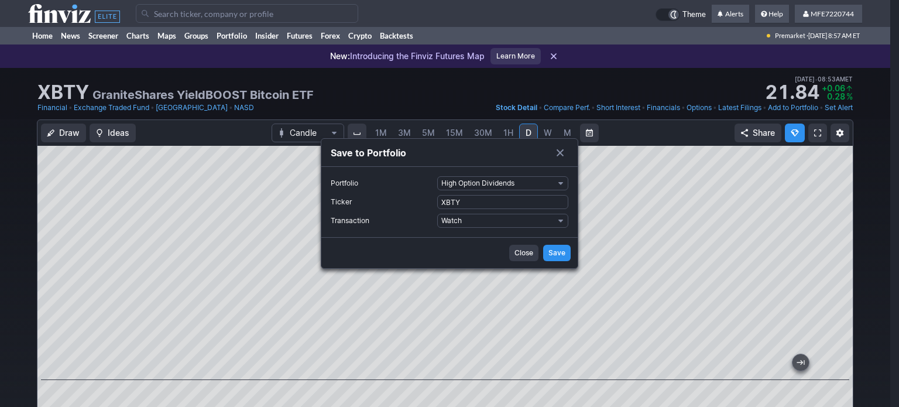
click at [559, 250] on span "Save" at bounding box center [556, 253] width 17 height 12
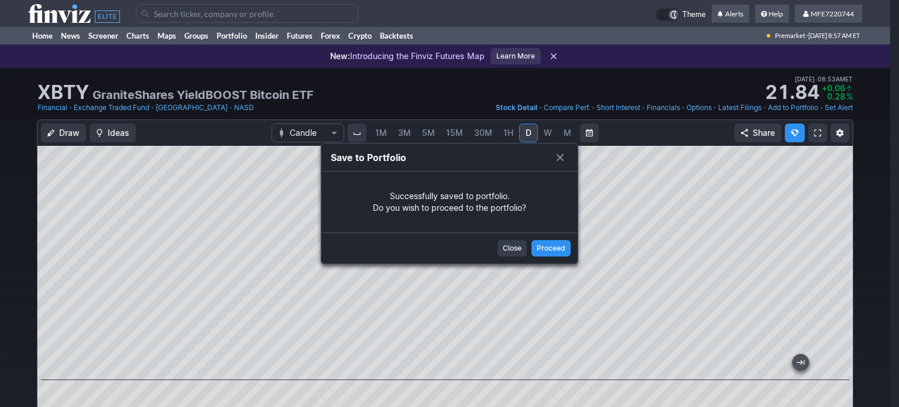
click at [515, 247] on span "Close" at bounding box center [512, 248] width 19 height 12
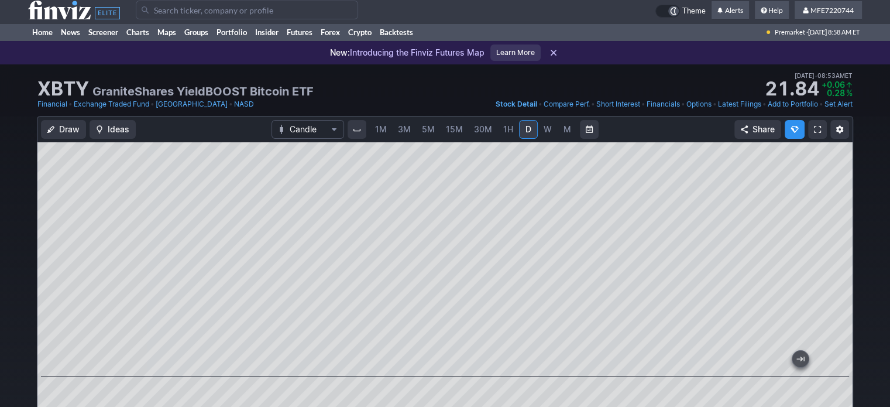
scroll to position [0, 0]
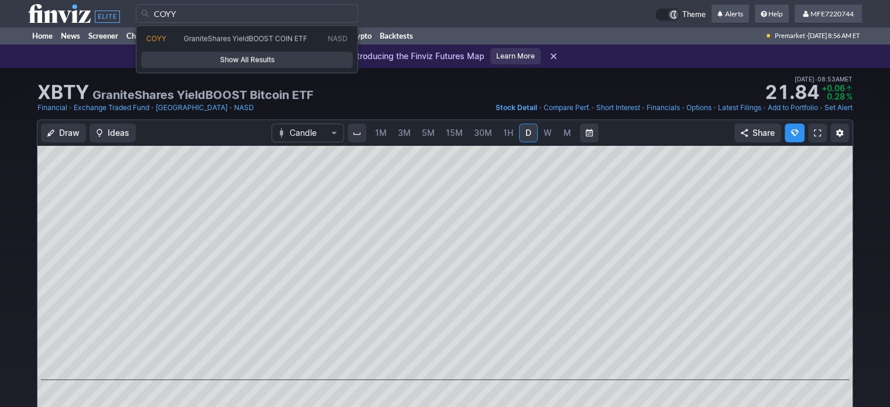
type input "COYY"
click at [309, 60] on span "Show All Results" at bounding box center [246, 60] width 201 height 12
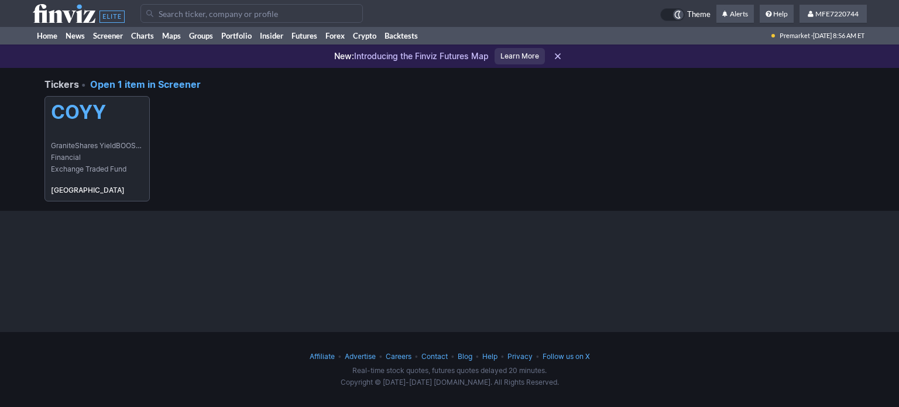
click at [69, 171] on span "Exchange Traded Fund" at bounding box center [97, 169] width 92 height 12
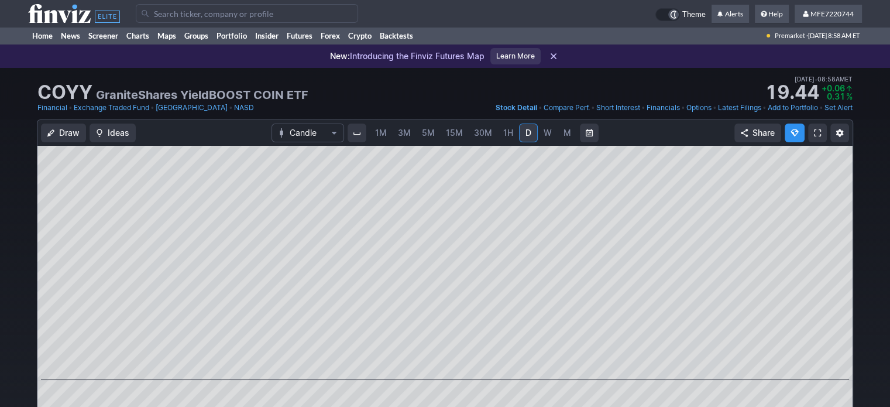
click at [806, 106] on link "Add to Portfolio" at bounding box center [793, 108] width 50 height 12
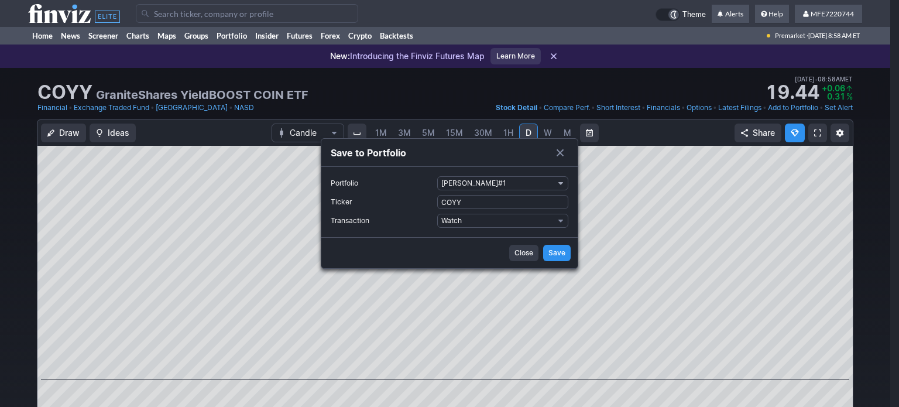
click at [560, 181] on span "Portfolio" at bounding box center [560, 182] width 7 height 9
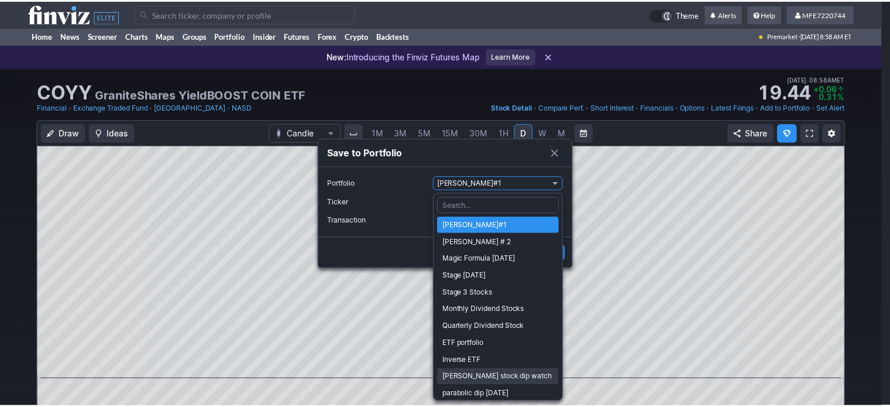
scroll to position [242, 0]
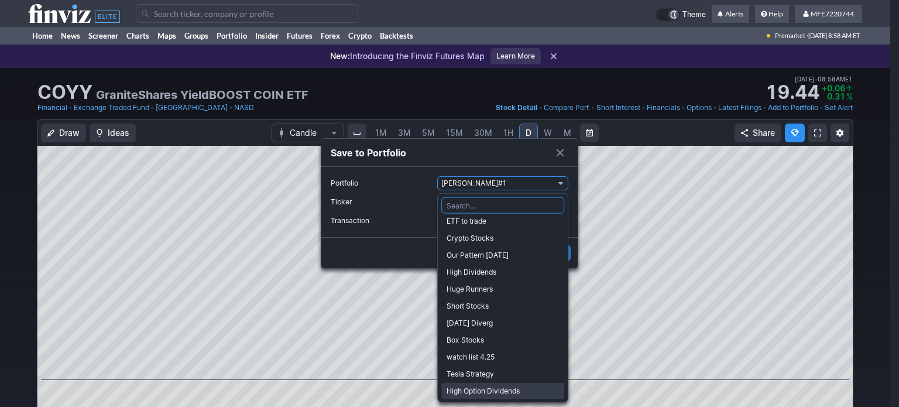
drag, startPoint x: 470, startPoint y: 387, endPoint x: 492, endPoint y: 377, distance: 23.6
click at [470, 387] on span "High Option Dividends" at bounding box center [502, 391] width 112 height 12
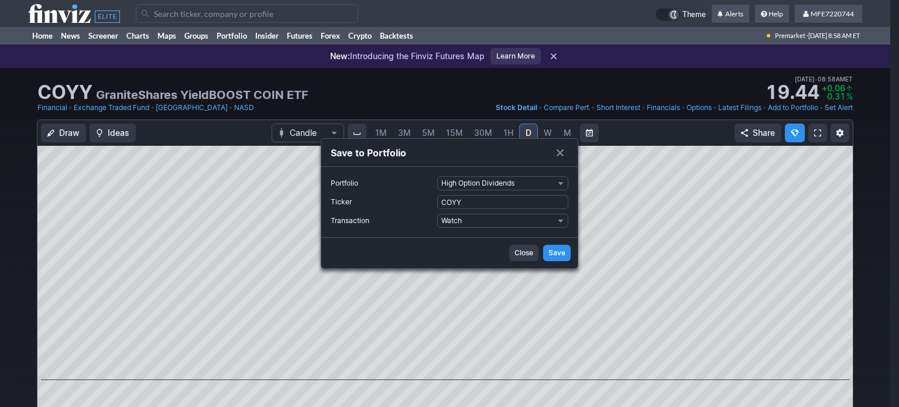
click at [558, 251] on span "Save" at bounding box center [556, 253] width 17 height 12
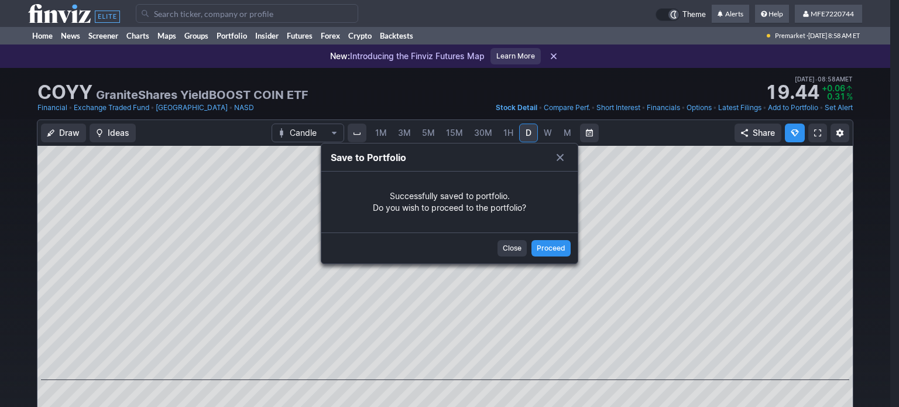
click at [505, 247] on span "Close" at bounding box center [512, 248] width 19 height 12
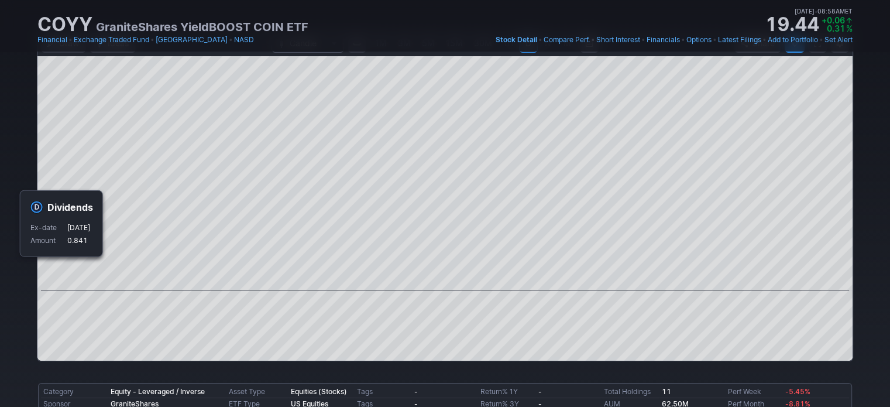
scroll to position [0, 0]
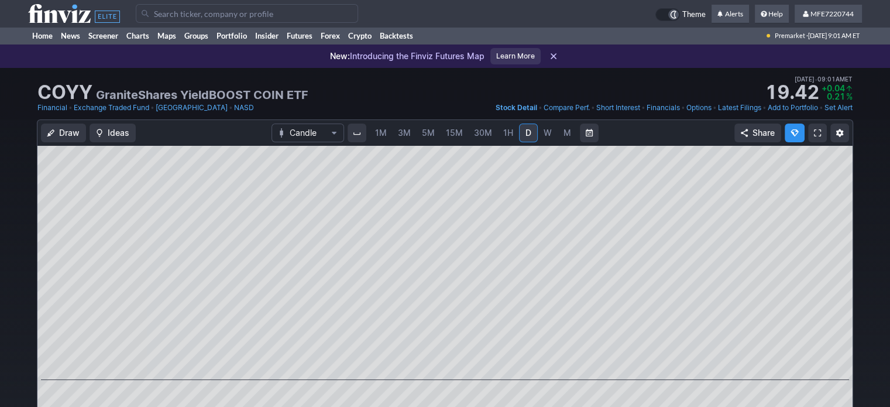
drag, startPoint x: 99, startPoint y: 94, endPoint x: 236, endPoint y: 88, distance: 136.4
click at [256, 95] on h2 "GraniteShares YieldBOOST COIN ETF" at bounding box center [202, 95] width 212 height 16
copy h2 "GraniteShares YieldBOOST"
click at [233, 15] on input "Search" at bounding box center [247, 13] width 222 height 19
paste input "GraniteShares YieldBOOST"
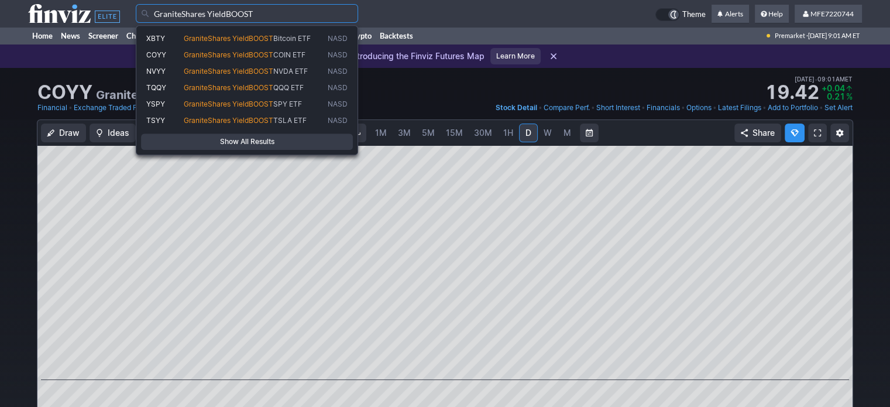
type input "GraniteShares YieldBOOST"
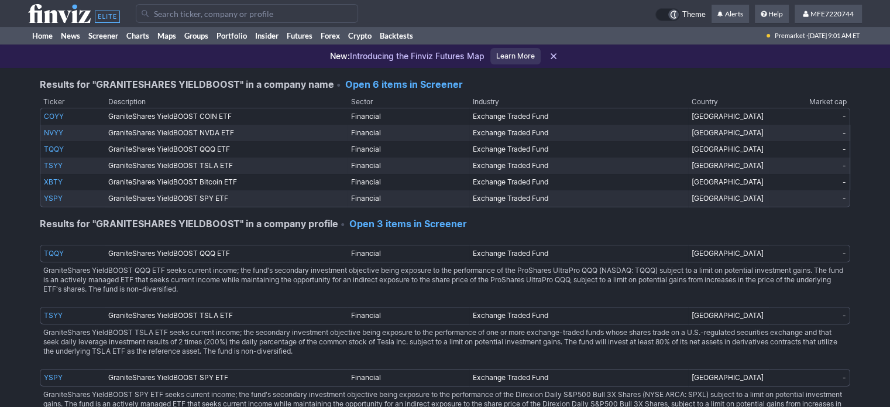
click at [105, 215] on h4 "Results for "GRANITESHARES YIELDBOOST" in a company profile • Open 3 items in S…" at bounding box center [445, 221] width 810 height 28
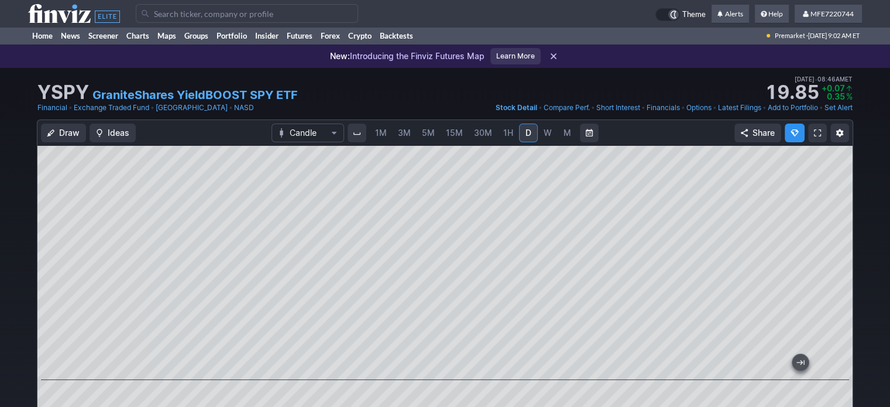
click at [780, 107] on link "Add to Portfolio" at bounding box center [793, 108] width 50 height 12
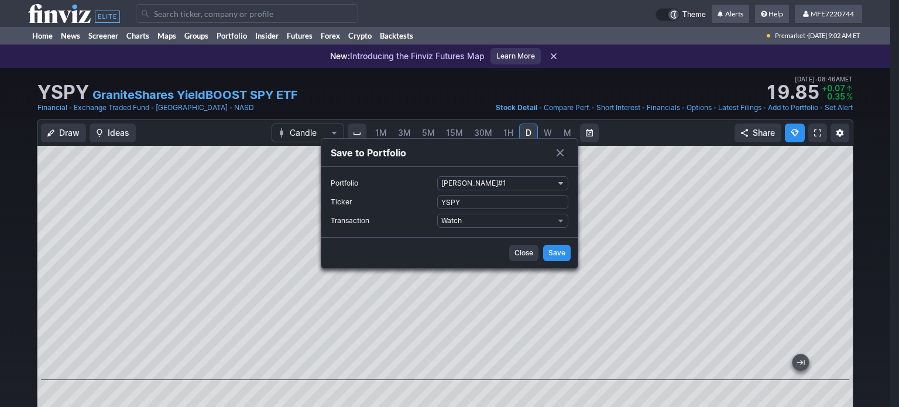
click at [565, 184] on button "[PERSON_NAME]#1" at bounding box center [502, 183] width 131 height 14
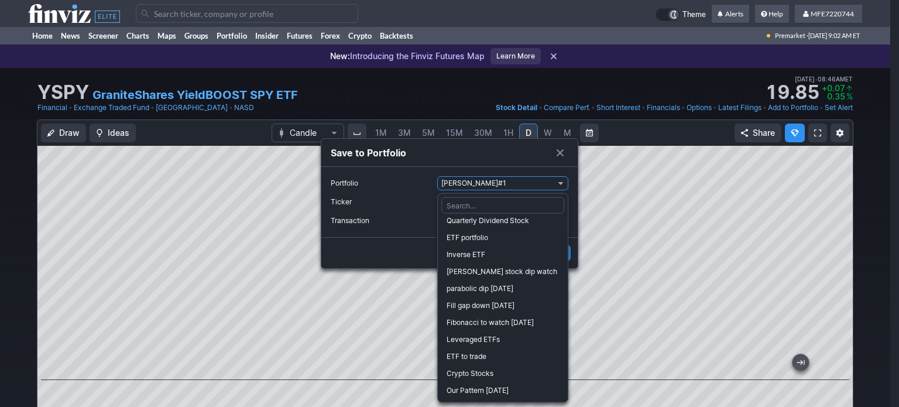
scroll to position [234, 0]
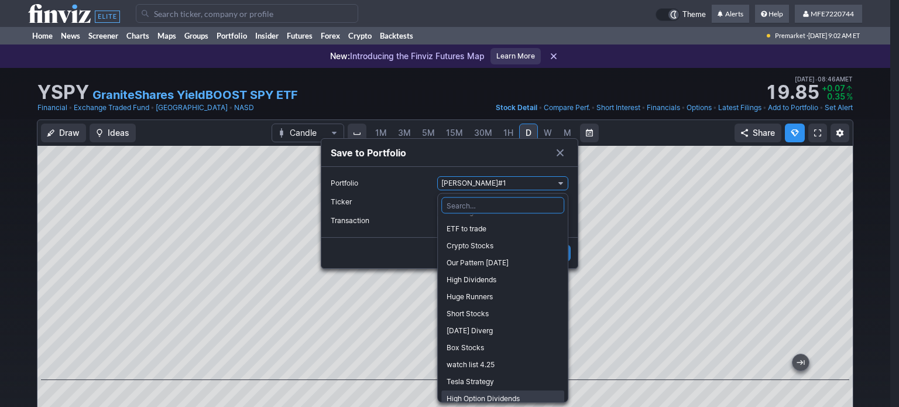
drag, startPoint x: 497, startPoint y: 396, endPoint x: 511, endPoint y: 364, distance: 34.9
click at [497, 396] on span "High Option Dividends" at bounding box center [502, 399] width 112 height 12
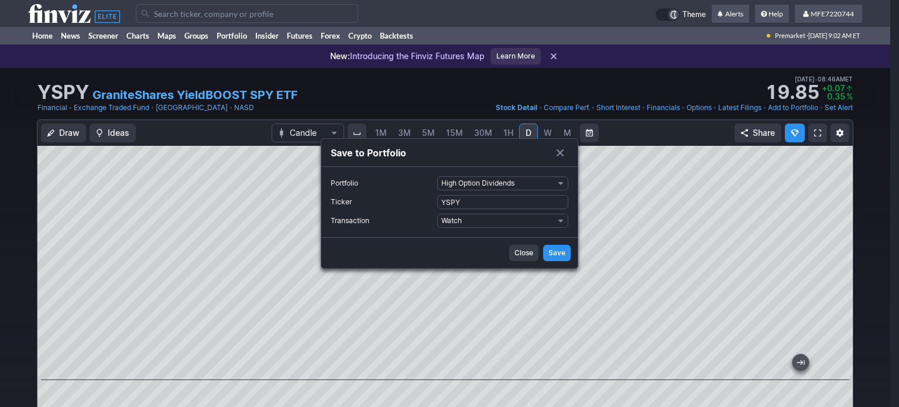
click at [562, 253] on span "Save" at bounding box center [556, 253] width 17 height 12
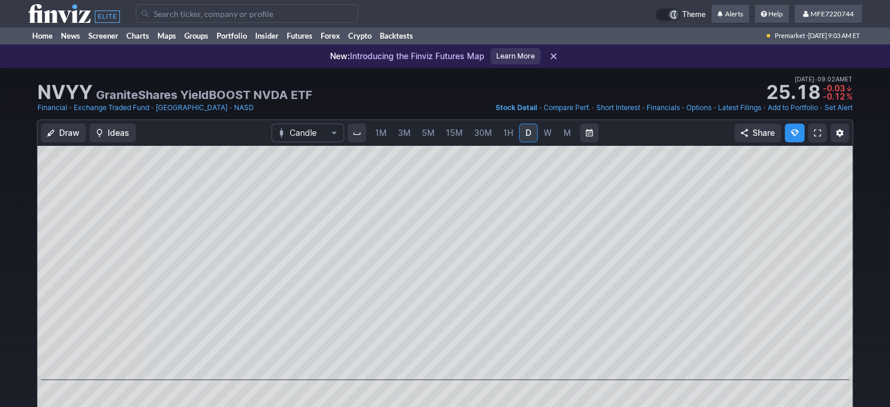
click at [798, 109] on link "Add to Portfolio" at bounding box center [793, 108] width 50 height 12
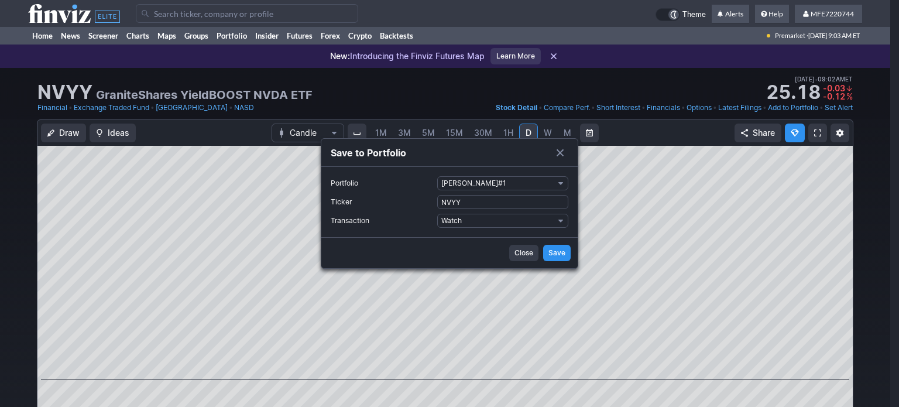
drag, startPoint x: 561, startPoint y: 183, endPoint x: 522, endPoint y: 206, distance: 45.1
click at [561, 183] on span "Portfolio" at bounding box center [560, 182] width 7 height 9
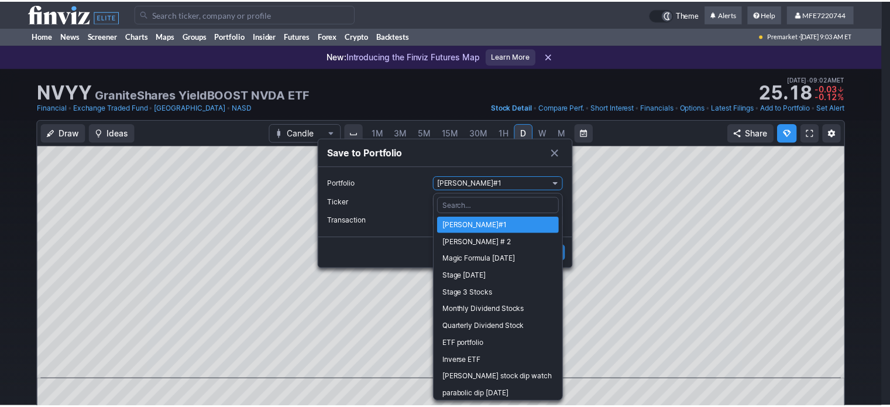
scroll to position [242, 0]
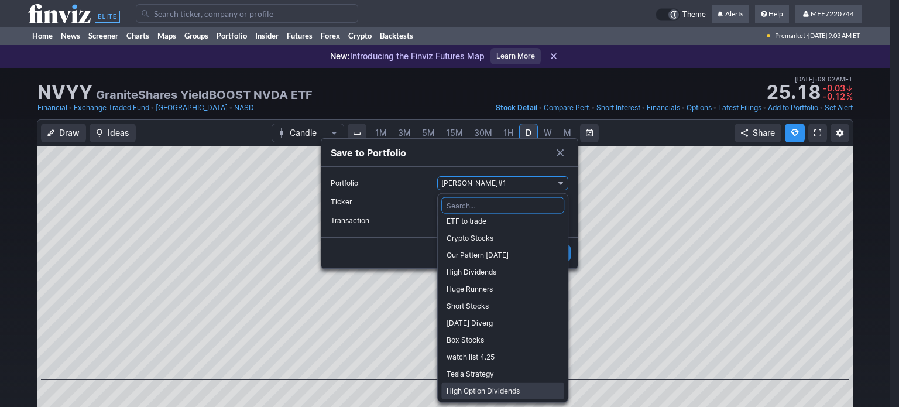
click at [478, 390] on span "High Option Dividends" at bounding box center [502, 391] width 112 height 12
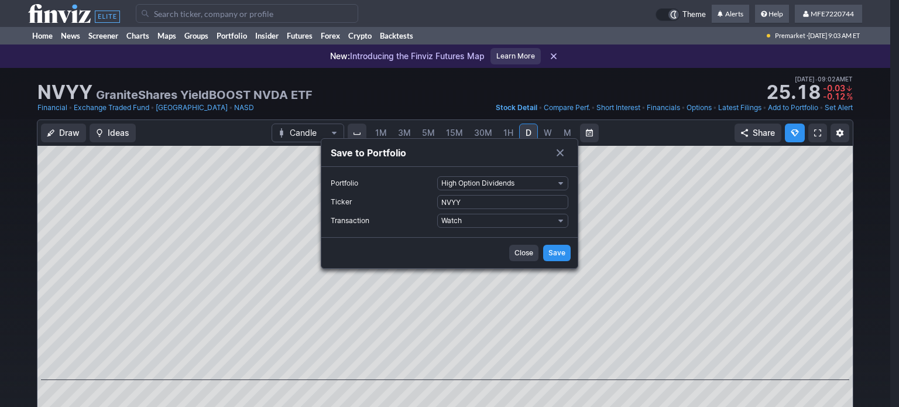
drag, startPoint x: 557, startPoint y: 257, endPoint x: 614, endPoint y: 97, distance: 170.2
click at [557, 256] on span "Save" at bounding box center [556, 253] width 17 height 12
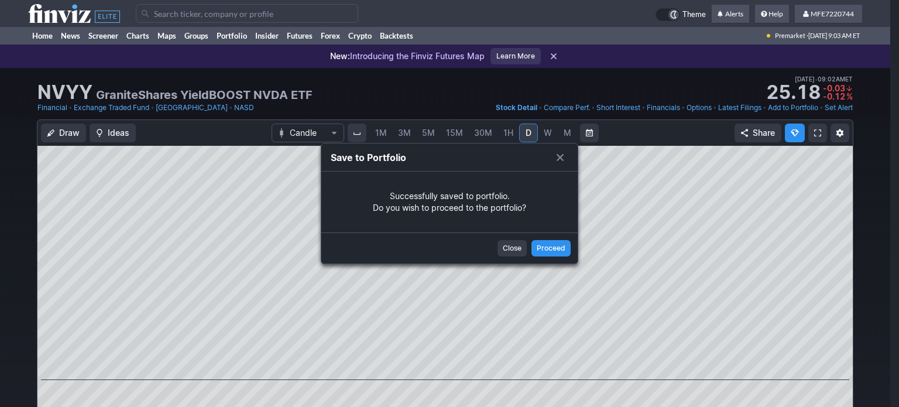
drag, startPoint x: 508, startPoint y: 247, endPoint x: 665, endPoint y: 9, distance: 285.6
click at [509, 246] on span "Close" at bounding box center [512, 248] width 19 height 12
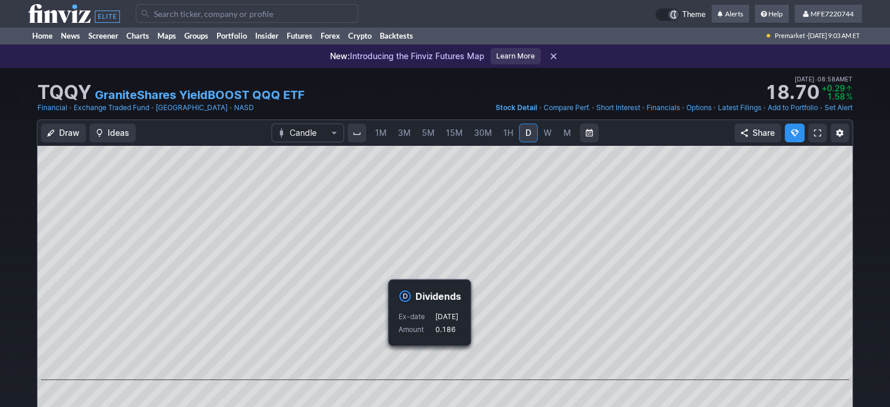
click at [780, 109] on link "Add to Portfolio" at bounding box center [793, 108] width 50 height 12
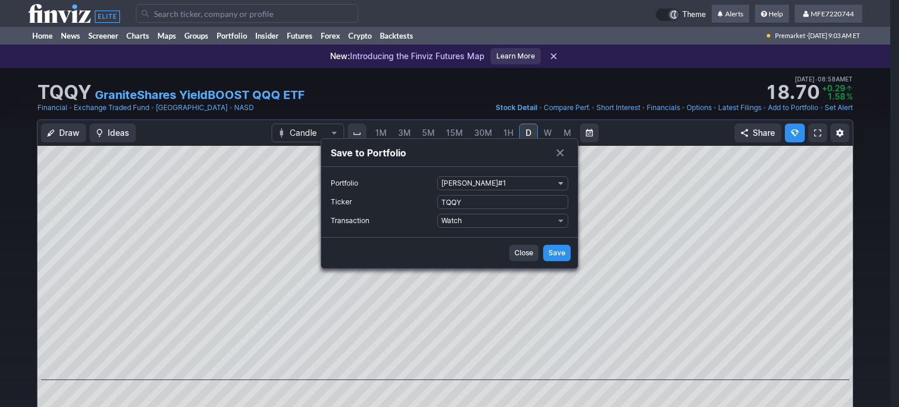
click at [559, 182] on span "Portfolio" at bounding box center [560, 182] width 7 height 9
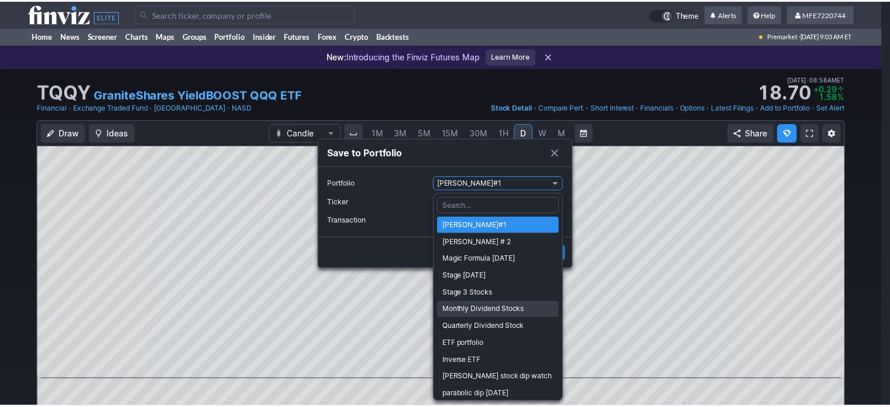
scroll to position [242, 0]
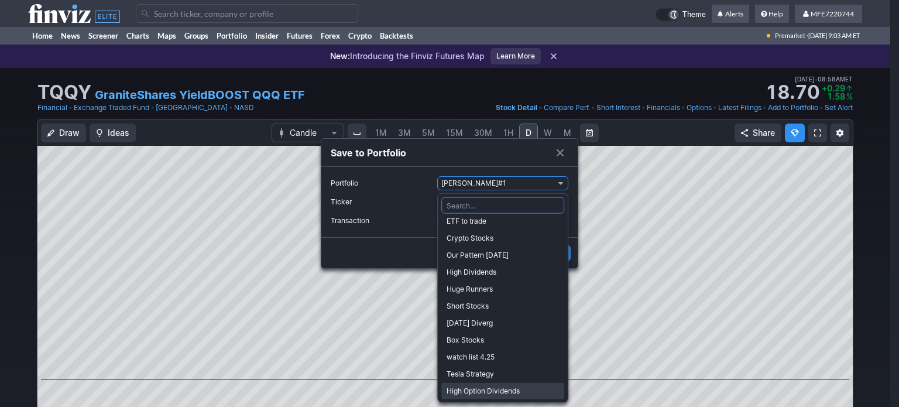
click at [480, 388] on span "High Option Dividends" at bounding box center [502, 391] width 112 height 12
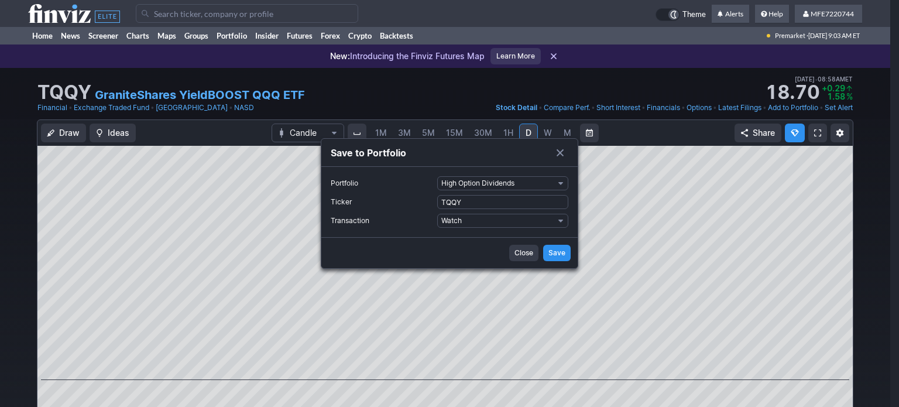
click at [554, 247] on span "Save" at bounding box center [556, 253] width 17 height 12
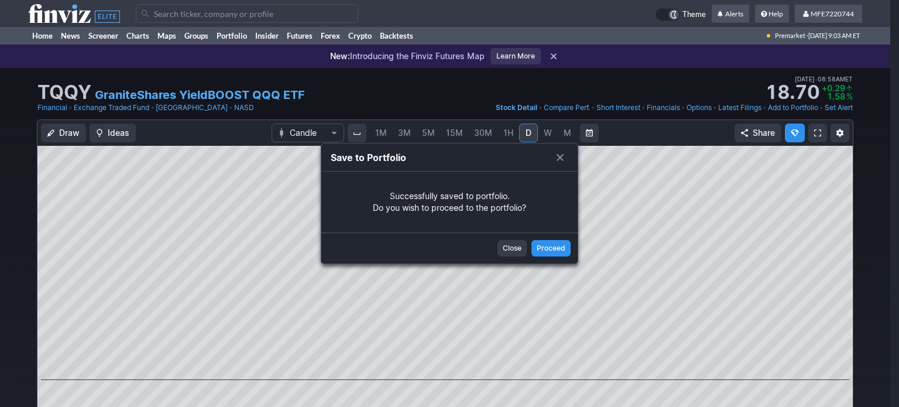
drag, startPoint x: 512, startPoint y: 250, endPoint x: 522, endPoint y: 232, distance: 20.9
click at [512, 250] on span "Close" at bounding box center [512, 248] width 19 height 12
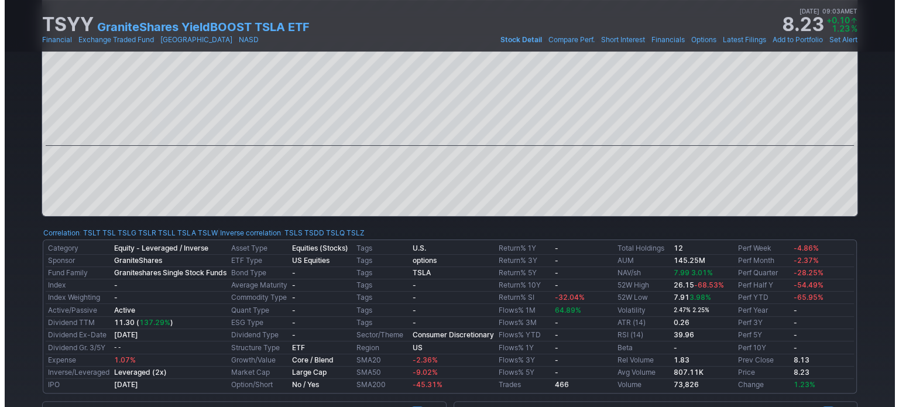
scroll to position [59, 0]
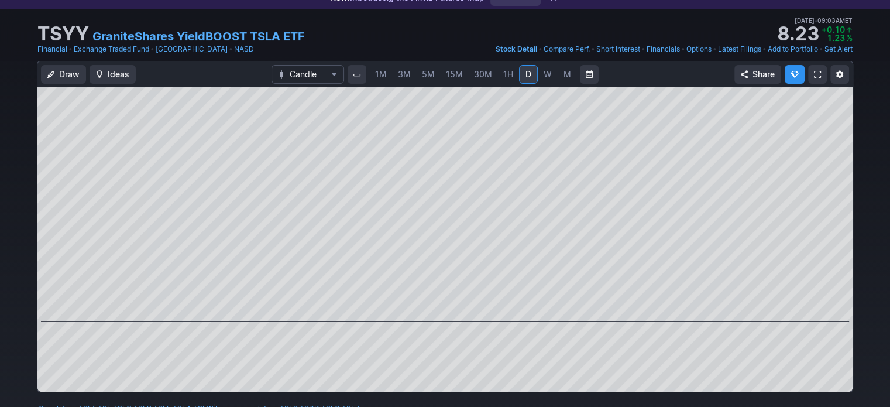
click at [778, 50] on link "Add to Portfolio" at bounding box center [793, 49] width 50 height 12
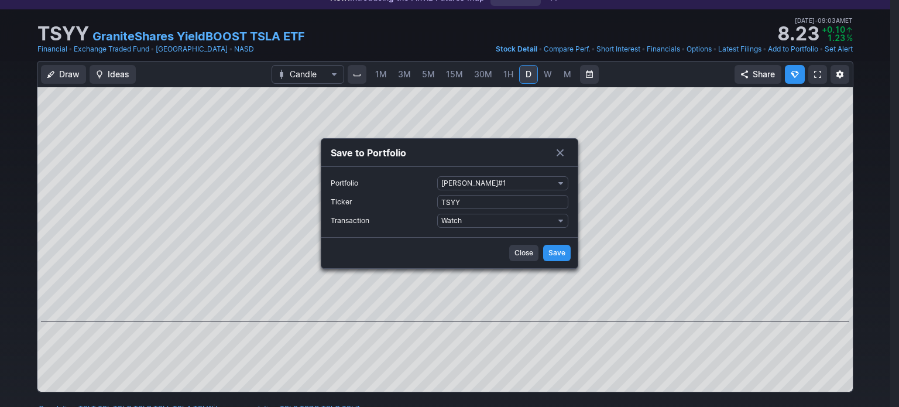
drag, startPoint x: 562, startPoint y: 179, endPoint x: 515, endPoint y: 213, distance: 57.8
click at [562, 179] on span "Portfolio" at bounding box center [560, 182] width 7 height 9
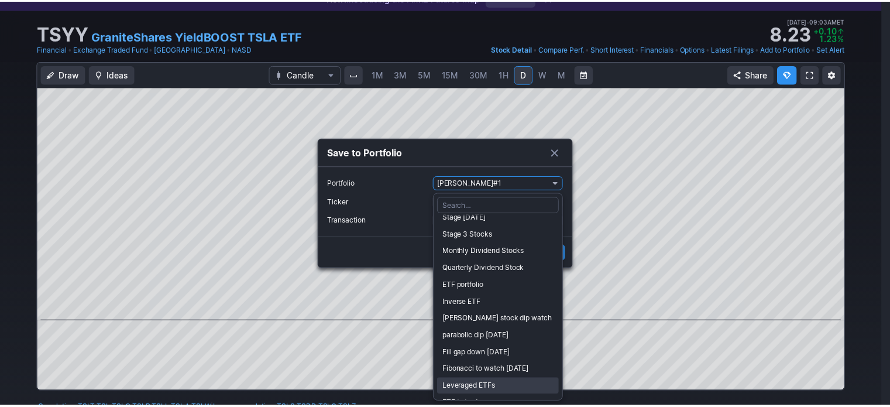
scroll to position [242, 0]
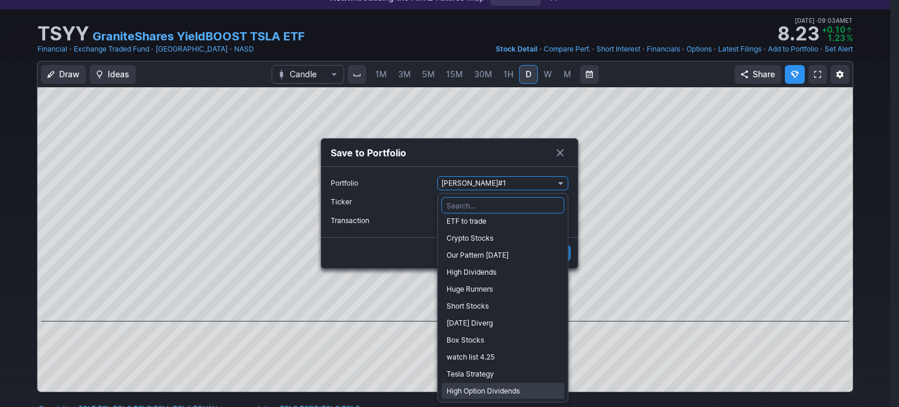
click at [466, 390] on span "High Option Dividends" at bounding box center [502, 391] width 112 height 12
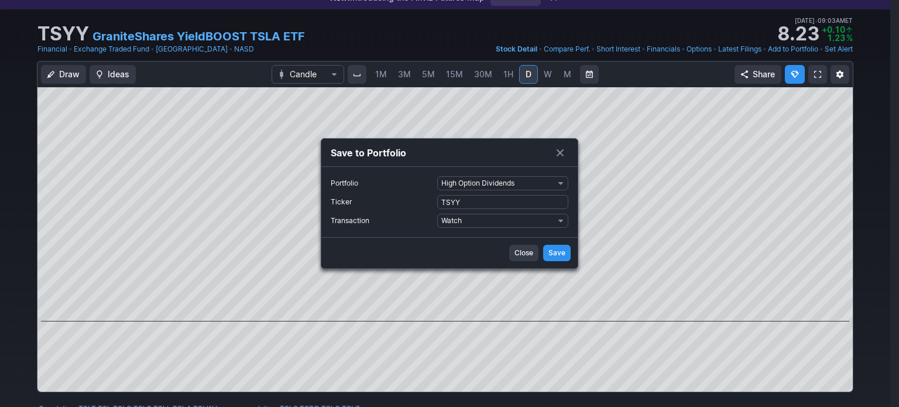
click at [555, 252] on span "Save" at bounding box center [556, 253] width 17 height 12
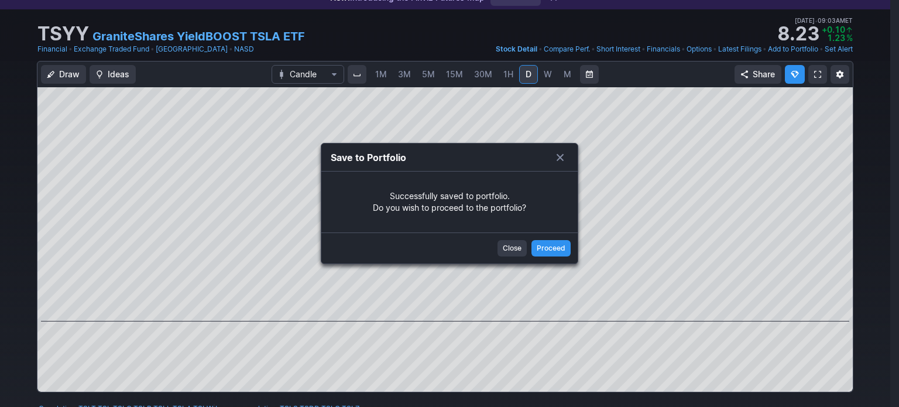
click at [502, 249] on button "Close" at bounding box center [511, 248] width 29 height 16
